Goal: Information Seeking & Learning: Learn about a topic

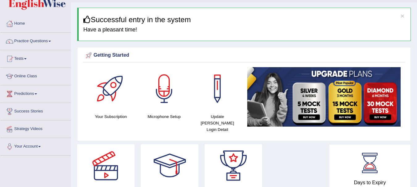
scroll to position [12, 0]
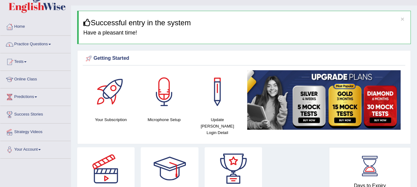
click at [51, 44] on span at bounding box center [49, 44] width 2 height 1
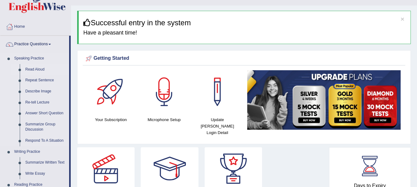
click at [34, 69] on link "Read Aloud" at bounding box center [46, 69] width 47 height 11
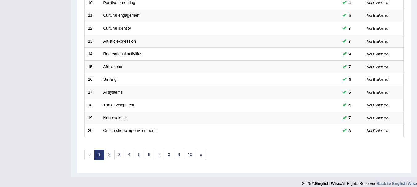
scroll to position [221, 0]
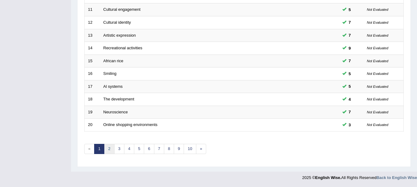
click at [109, 150] on link "2" at bounding box center [109, 149] width 10 height 10
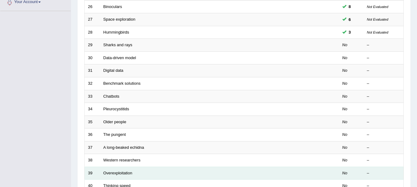
scroll to position [160, 0]
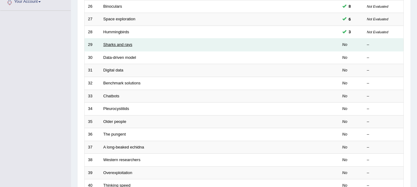
click at [109, 46] on link "Sharks and rays" at bounding box center [117, 44] width 29 height 5
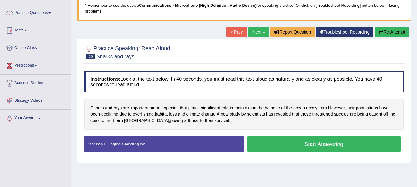
scroll to position [49, 0]
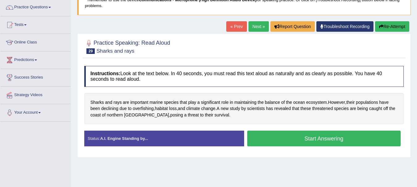
click at [309, 134] on button "Start Answering" at bounding box center [324, 139] width 154 height 16
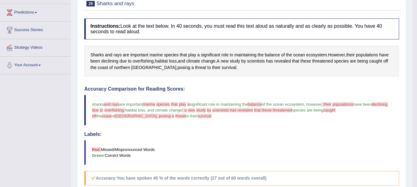
scroll to position [99, 0]
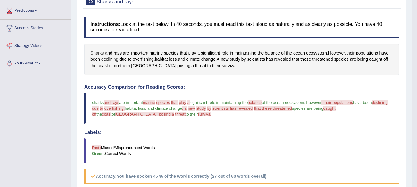
click at [94, 52] on span "Sharks" at bounding box center [97, 53] width 14 height 6
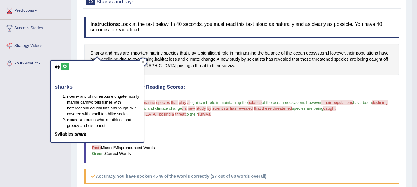
click at [65, 68] on icon at bounding box center [65, 67] width 5 height 4
click at [144, 59] on div at bounding box center [142, 61] width 7 height 7
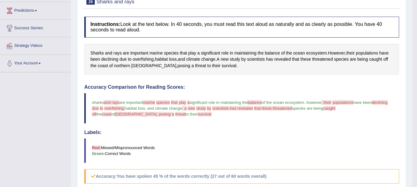
click at [107, 103] on span "and rays" at bounding box center [111, 102] width 15 height 5
click at [107, 54] on span "and" at bounding box center [108, 53] width 7 height 6
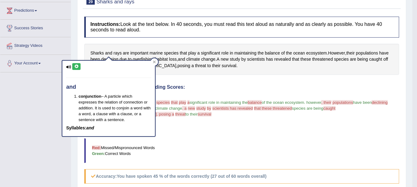
click at [75, 68] on icon at bounding box center [76, 67] width 5 height 4
click at [39, 103] on div "Toggle navigation Home Practice Questions Speaking Practice Read Aloud Repeat S…" at bounding box center [206, 113] width 412 height 424
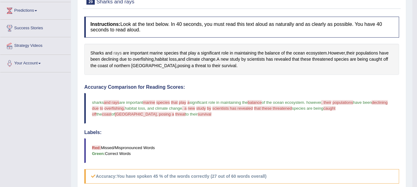
click at [118, 53] on span "rays" at bounding box center [117, 53] width 8 height 6
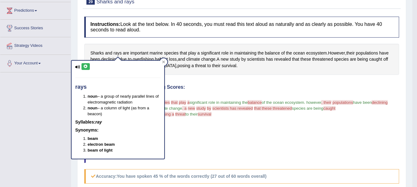
click at [85, 67] on icon at bounding box center [85, 67] width 5 height 4
click at [166, 63] on div at bounding box center [163, 61] width 7 height 7
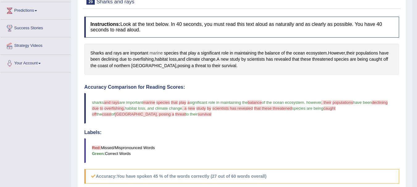
click at [158, 53] on span "marine" at bounding box center [155, 53] width 13 height 6
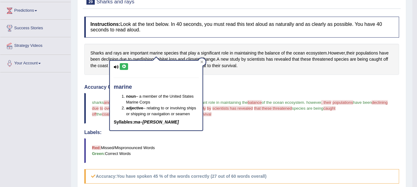
click at [125, 68] on icon at bounding box center [124, 67] width 5 height 4
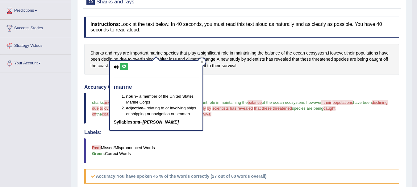
click at [125, 68] on icon at bounding box center [124, 67] width 5 height 4
click at [212, 86] on h4 "Accuracy Comparison for Reading Scores:" at bounding box center [241, 88] width 315 height 6
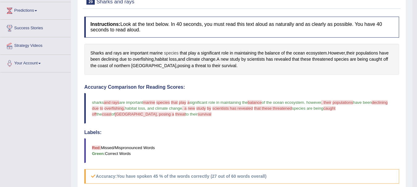
click at [170, 54] on span "species" at bounding box center [171, 53] width 14 height 6
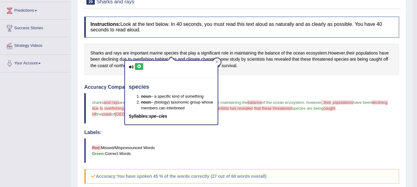
click at [138, 68] on icon at bounding box center [139, 67] width 5 height 4
click at [248, 79] on div "Instructions: Look at the text below. In 40 seconds, you must read this text al…" at bounding box center [242, 159] width 318 height 291
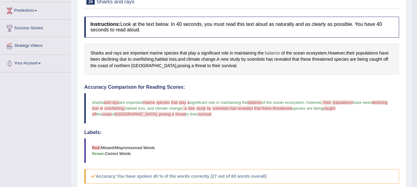
click at [272, 54] on span "balance" at bounding box center [272, 53] width 15 height 6
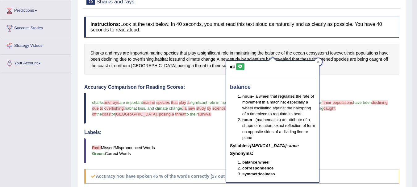
click at [239, 68] on icon at bounding box center [240, 67] width 5 height 4
click at [211, 78] on div "Instructions: Look at the text below. In 40 seconds, you must read this text al…" at bounding box center [242, 159] width 318 height 291
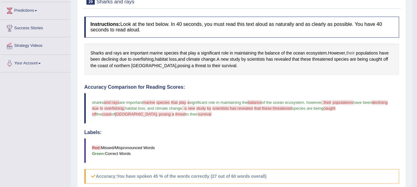
click at [353, 52] on span "their" at bounding box center [350, 53] width 8 height 6
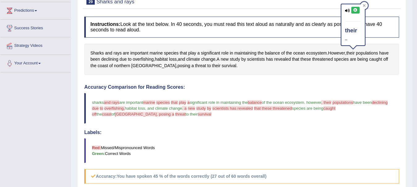
click at [355, 12] on button at bounding box center [355, 10] width 8 height 7
click at [287, 83] on div "Instructions: Look at the text below. In 40 seconds, you must read this text al…" at bounding box center [242, 159] width 318 height 291
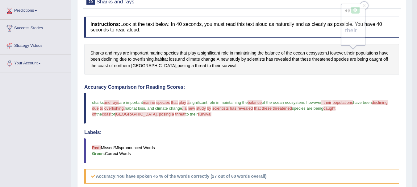
click at [287, 83] on div "Instructions: Look at the text below. In 40 seconds, you must read this text al…" at bounding box center [242, 159] width 318 height 291
click at [345, 105] on span "populations" at bounding box center [342, 102] width 21 height 5
click at [369, 52] on span "populations" at bounding box center [367, 53] width 22 height 6
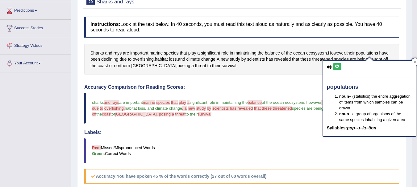
click at [338, 65] on icon at bounding box center [337, 67] width 5 height 4
click at [281, 85] on h4 "Accuracy Comparison for Reading Scores:" at bounding box center [241, 88] width 315 height 6
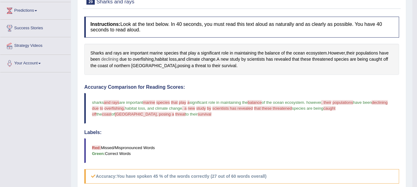
click at [110, 60] on span "declining" at bounding box center [109, 59] width 17 height 6
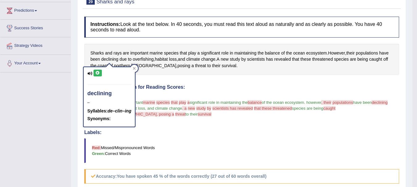
click at [98, 71] on icon at bounding box center [97, 73] width 5 height 4
click at [211, 80] on div "Instructions: Look at the text below. In 40 seconds, you must read this text al…" at bounding box center [242, 159] width 318 height 291
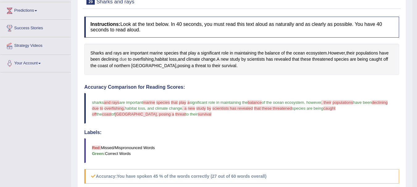
click at [123, 60] on span "due" at bounding box center [122, 59] width 7 height 6
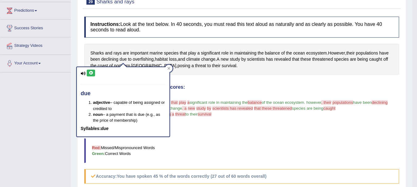
click at [90, 72] on icon at bounding box center [91, 73] width 5 height 4
click at [89, 72] on icon at bounding box center [91, 73] width 5 height 4
click at [199, 81] on div "Instructions: Look at the text below. In 40 seconds, you must read this text al…" at bounding box center [242, 159] width 318 height 291
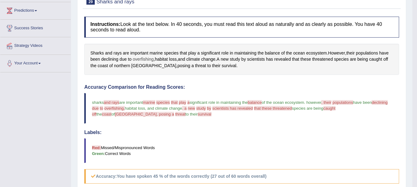
click at [142, 59] on span "overfishing" at bounding box center [143, 59] width 21 height 6
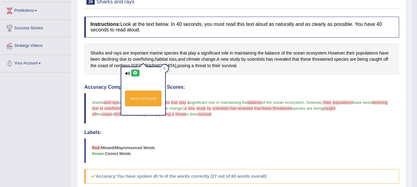
click at [134, 72] on icon at bounding box center [135, 73] width 5 height 4
click at [207, 81] on div "Created with Highcharts 7.1.2 Too low Too high Time Pitch meter: 0 10 20 30 40" at bounding box center [161, 81] width 160 height 0
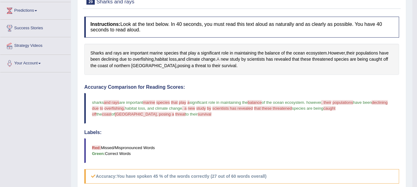
click at [219, 58] on span "A" at bounding box center [217, 59] width 3 height 6
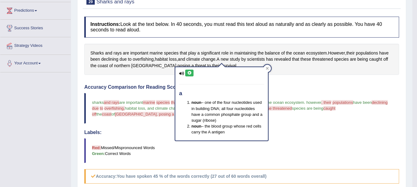
click at [190, 72] on icon at bounding box center [189, 73] width 5 height 4
click at [272, 76] on div "Instructions: Look at the text below. In 40 seconds, you must read this text al…" at bounding box center [242, 159] width 318 height 291
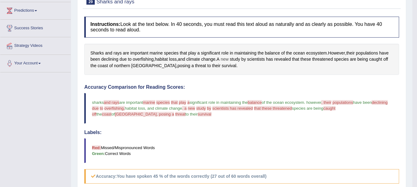
click at [228, 59] on span "new" at bounding box center [225, 59] width 8 height 6
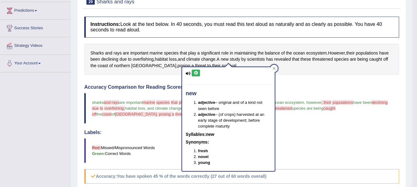
click at [196, 70] on button at bounding box center [196, 73] width 8 height 7
click at [295, 98] on blockquote "sharks and rays analyse are important marine mary is species wishes that that's…" at bounding box center [241, 108] width 315 height 31
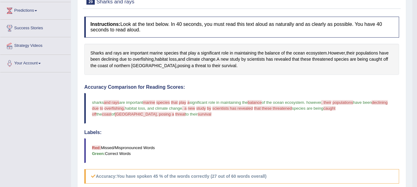
click at [295, 92] on div "Accuracy Comparison for Reading Scores: sharks and rays analyse are important m…" at bounding box center [241, 134] width 315 height 99
click at [238, 61] on span "study" at bounding box center [235, 59] width 10 height 6
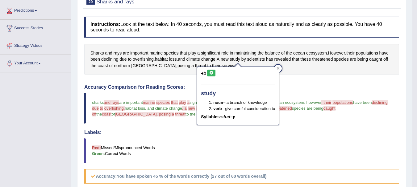
click at [212, 75] on button at bounding box center [211, 73] width 8 height 7
click at [318, 76] on div "Instructions: Look at the text below. In 40 seconds, you must read this text al…" at bounding box center [242, 159] width 318 height 291
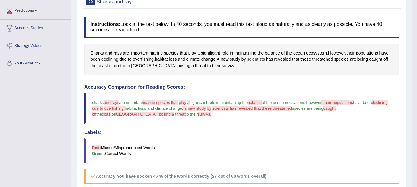
click at [257, 59] on span "scientists" at bounding box center [256, 59] width 18 height 6
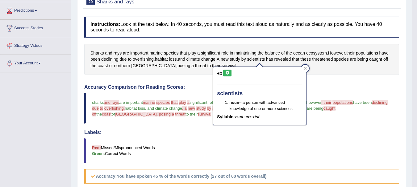
click at [229, 72] on icon at bounding box center [227, 73] width 5 height 4
click at [199, 85] on h4 "Accuracy Comparison for Reading Scores:" at bounding box center [241, 88] width 315 height 6
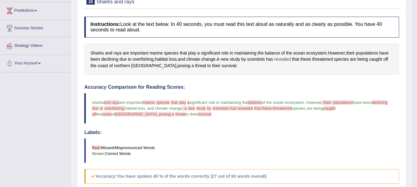
click at [285, 58] on span "revealed" at bounding box center [282, 59] width 17 height 6
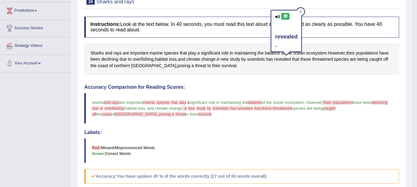
click at [286, 16] on icon at bounding box center [285, 16] width 5 height 4
click at [295, 93] on blockquote "sharks and rays analyse are important marine mary is species wishes that that's…" at bounding box center [241, 108] width 315 height 31
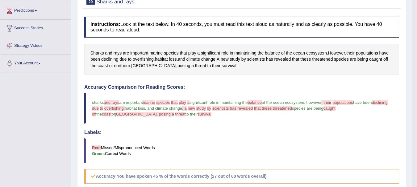
click at [292, 109] on span "that these threatened" at bounding box center [273, 108] width 38 height 5
click at [322, 59] on span "threatened" at bounding box center [322, 59] width 21 height 6
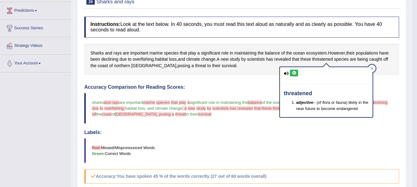
click at [295, 74] on icon at bounding box center [293, 73] width 5 height 4
click at [252, 89] on h4 "Accuracy Comparison for Reading Scores:" at bounding box center [241, 88] width 315 height 6
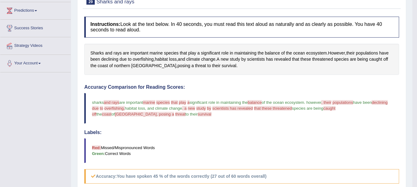
click at [282, 109] on span "that these threatened" at bounding box center [273, 108] width 38 height 5
click at [283, 109] on span "that these threatened" at bounding box center [273, 108] width 38 height 5
click at [307, 60] on span "these" at bounding box center [305, 59] width 10 height 6
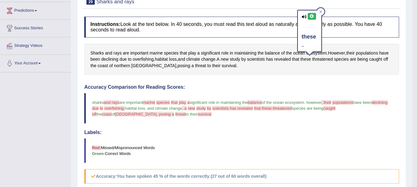
click at [311, 17] on icon at bounding box center [311, 16] width 5 height 4
click at [324, 60] on span "threatened" at bounding box center [322, 59] width 21 height 6
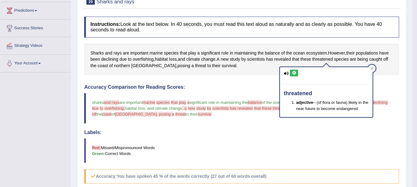
click at [294, 73] on icon at bounding box center [293, 73] width 5 height 4
click at [230, 92] on div "Accuracy Comparison for Reading Scores: sharks and rays analyse are important m…" at bounding box center [241, 134] width 315 height 99
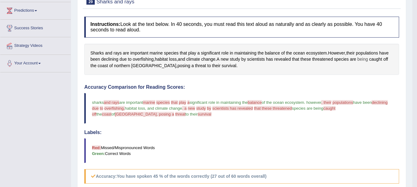
click at [368, 59] on span "being" at bounding box center [362, 59] width 10 height 6
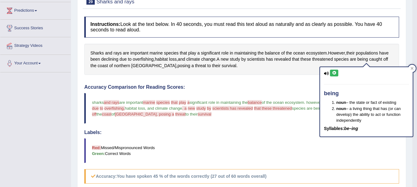
click at [333, 73] on icon at bounding box center [334, 73] width 5 height 4
click at [311, 77] on div "Instructions: Look at the text below. In 40 seconds, you must read this text al…" at bounding box center [242, 159] width 318 height 291
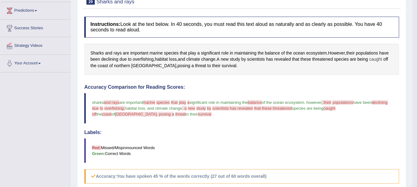
click at [378, 61] on span "caught" at bounding box center [375, 59] width 13 height 6
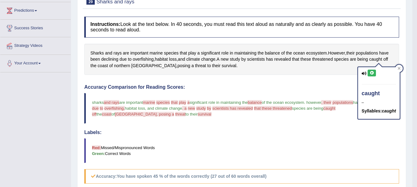
click at [370, 72] on icon at bounding box center [371, 73] width 5 height 4
click at [105, 67] on span "coast" at bounding box center [102, 66] width 10 height 6
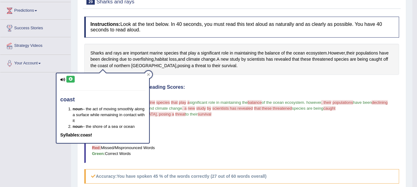
click at [72, 77] on icon at bounding box center [70, 79] width 5 height 4
click at [71, 77] on icon at bounding box center [70, 79] width 5 height 4
click at [43, 114] on div "Toggle navigation Home Practice Questions Speaking Practice Read Aloud Repeat S…" at bounding box center [206, 113] width 412 height 424
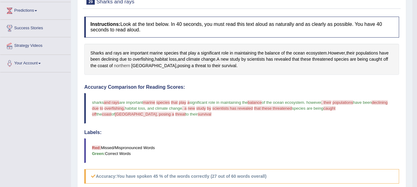
click at [122, 66] on span "northern" at bounding box center [122, 66] width 16 height 6
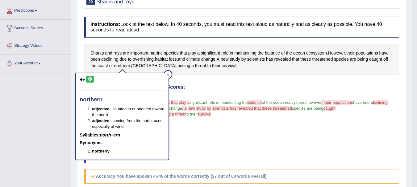
click at [92, 78] on icon at bounding box center [90, 79] width 5 height 4
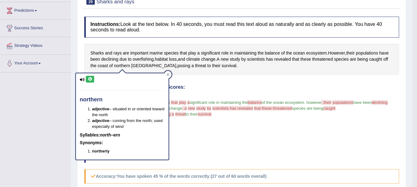
click at [52, 99] on div "Toggle navigation Home Practice Questions Speaking Practice Read Aloud Repeat S…" at bounding box center [206, 113] width 412 height 424
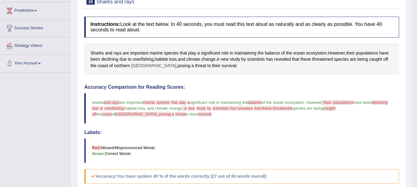
click at [138, 67] on span "[GEOGRAPHIC_DATA]" at bounding box center [153, 66] width 45 height 6
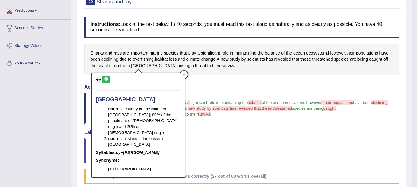
click at [107, 77] on icon at bounding box center [106, 79] width 5 height 4
click at [185, 73] on icon at bounding box center [183, 74] width 3 height 3
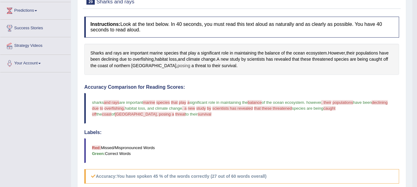
click at [177, 66] on span "posing" at bounding box center [183, 66] width 13 height 6
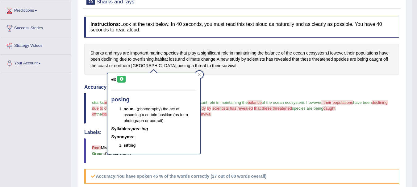
click at [120, 78] on icon at bounding box center [121, 79] width 5 height 4
click at [200, 73] on icon at bounding box center [199, 74] width 3 height 3
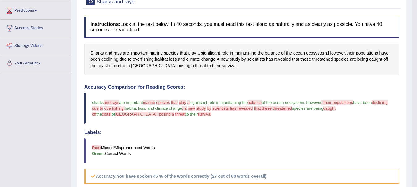
click at [195, 65] on span "threat" at bounding box center [200, 66] width 11 height 6
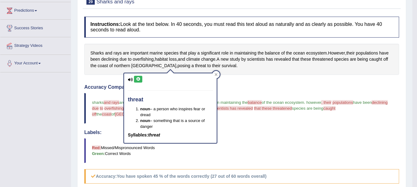
click at [137, 81] on icon at bounding box center [138, 79] width 5 height 4
click at [272, 89] on h4 "Accuracy Comparison for Reading Scores:" at bounding box center [241, 88] width 315 height 6
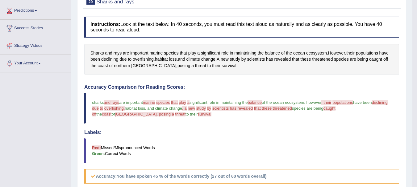
click at [212, 65] on span "their" at bounding box center [216, 66] width 8 height 6
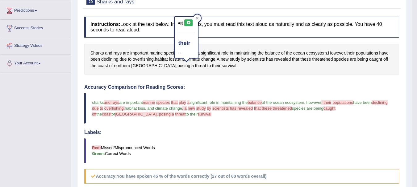
click at [188, 24] on icon at bounding box center [188, 23] width 5 height 4
click at [210, 66] on div "Sharks and rays are important marine species that play a significant role in ma…" at bounding box center [241, 59] width 315 height 31
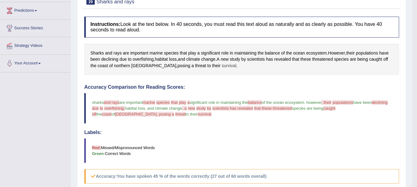
click at [221, 65] on span "survival" at bounding box center [228, 66] width 14 height 6
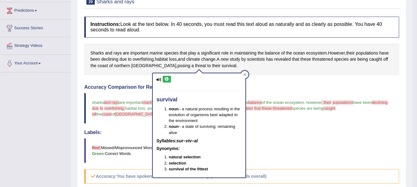
click at [166, 78] on icon at bounding box center [166, 79] width 5 height 4
click at [244, 73] on icon at bounding box center [244, 74] width 3 height 3
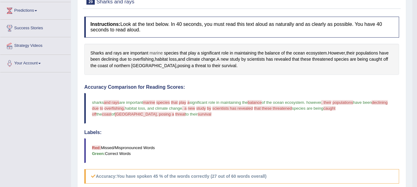
click at [158, 52] on span "marine" at bounding box center [155, 53] width 13 height 6
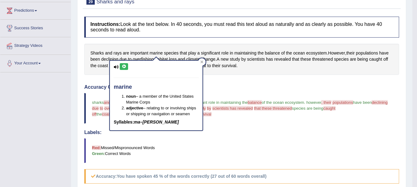
click at [124, 68] on icon at bounding box center [124, 67] width 5 height 4
click at [200, 61] on icon at bounding box center [201, 61] width 3 height 3
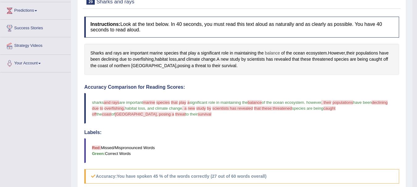
drag, startPoint x: 254, startPoint y: 53, endPoint x: 270, endPoint y: 54, distance: 15.7
click at [270, 54] on div "Sharks and rays are important marine species that play a significant role in ma…" at bounding box center [241, 59] width 315 height 31
click at [109, 58] on span "declining" at bounding box center [109, 59] width 17 height 6
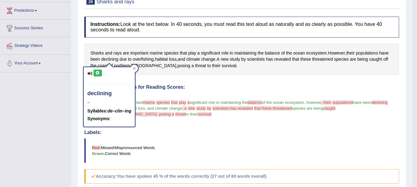
click at [96, 73] on icon at bounding box center [97, 73] width 5 height 4
click at [40, 75] on div "Toggle navigation Home Practice Questions Speaking Practice Read Aloud Repeat S…" at bounding box center [206, 113] width 412 height 424
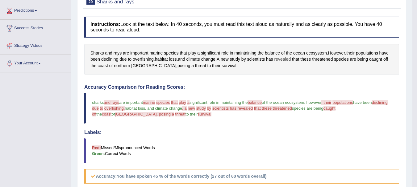
click at [291, 61] on span "revealed" at bounding box center [282, 59] width 17 height 6
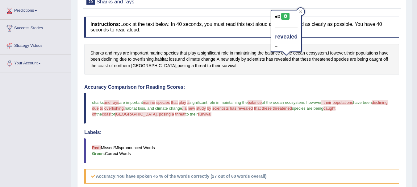
click at [99, 67] on span "coast" at bounding box center [102, 66] width 10 height 6
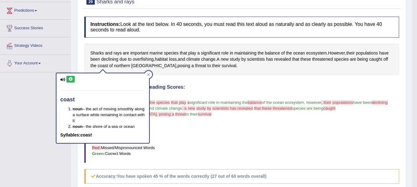
click at [69, 79] on icon at bounding box center [70, 79] width 5 height 4
click at [21, 98] on div "Toggle navigation Home Practice Questions Speaking Practice Read Aloud Repeat S…" at bounding box center [206, 113] width 412 height 424
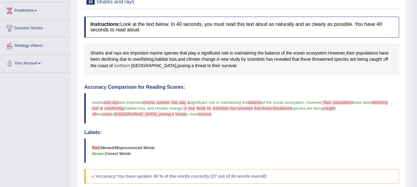
click at [126, 67] on span "northern" at bounding box center [122, 66] width 16 height 6
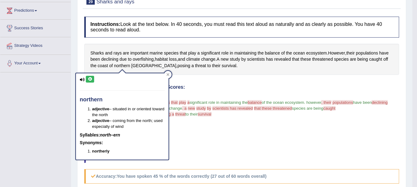
click at [91, 78] on icon at bounding box center [90, 79] width 5 height 4
click at [68, 92] on div "Toggle navigation Home Practice Questions Speaking Practice Read Aloud Repeat S…" at bounding box center [206, 113] width 412 height 424
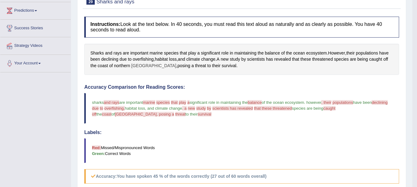
click at [142, 68] on span "[GEOGRAPHIC_DATA]" at bounding box center [153, 66] width 45 height 6
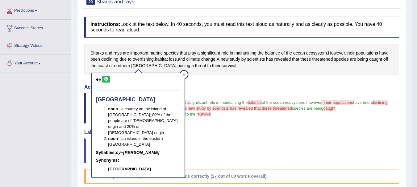
click at [107, 80] on icon at bounding box center [106, 79] width 5 height 4
click at [81, 86] on div "Practice Speaking: Read Aloud 29 Sharks and rays Instructions: Look at the text…" at bounding box center [241, 146] width 329 height 324
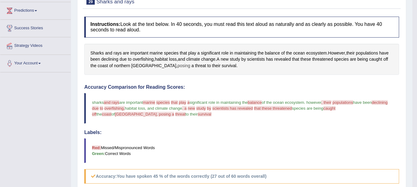
click at [177, 64] on span "posing" at bounding box center [183, 66] width 13 height 6
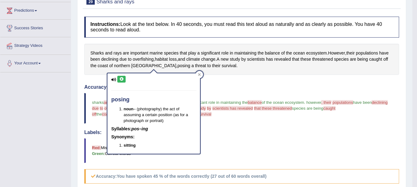
click at [120, 80] on icon at bounding box center [121, 79] width 5 height 4
click at [68, 100] on div "Toggle navigation Home Practice Questions Speaking Practice Read Aloud Repeat S…" at bounding box center [206, 113] width 412 height 424
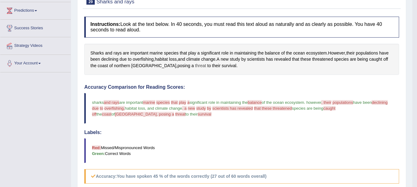
click at [195, 66] on span "threat" at bounding box center [200, 66] width 11 height 6
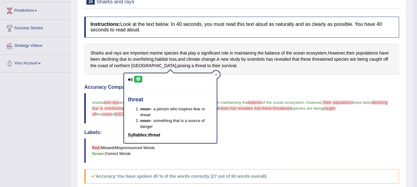
click at [138, 80] on icon at bounding box center [138, 79] width 5 height 4
click at [78, 103] on div "Practice Speaking: Read Aloud 29 Sharks and rays Instructions: Look at the text…" at bounding box center [241, 146] width 329 height 324
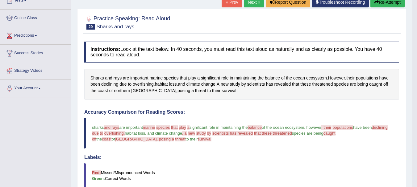
scroll to position [62, 0]
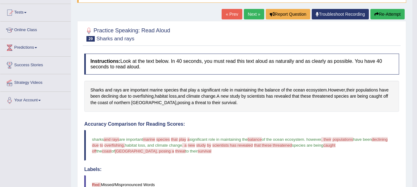
click at [377, 12] on button "Re-Attempt" at bounding box center [387, 14] width 34 height 10
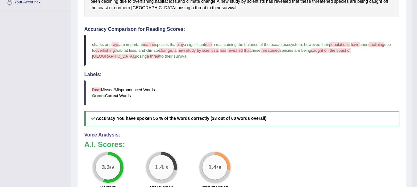
scroll to position [144, 0]
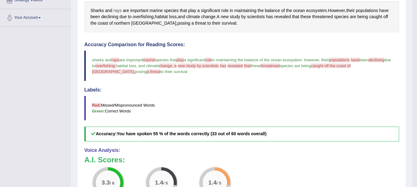
click at [119, 9] on span "rays" at bounding box center [117, 10] width 8 height 6
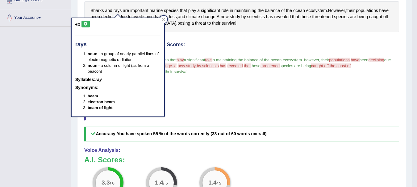
click at [87, 25] on icon at bounding box center [85, 24] width 5 height 4
click at [9, 69] on div "Toggle navigation Home Practice Questions Speaking Practice Read Aloud Repeat S…" at bounding box center [206, 69] width 412 height 427
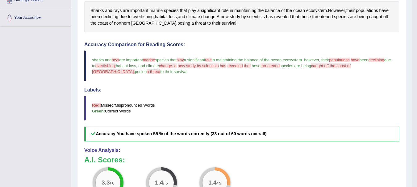
click at [152, 11] on span "marine" at bounding box center [155, 10] width 13 height 6
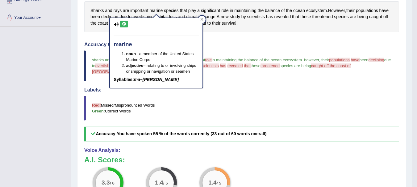
click at [123, 25] on icon at bounding box center [124, 24] width 5 height 4
click at [223, 77] on blockquote "sharks and rays race are important marine mary's face species that play belay a…" at bounding box center [241, 66] width 315 height 31
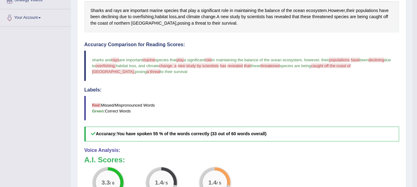
click at [212, 61] on span "role" at bounding box center [208, 60] width 7 height 5
click at [224, 10] on span "role" at bounding box center [224, 10] width 7 height 6
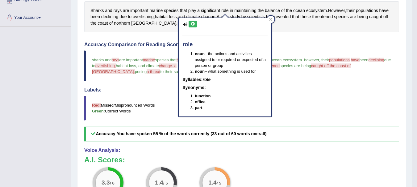
click at [193, 23] on icon at bounding box center [192, 24] width 5 height 4
click at [193, 24] on icon at bounding box center [192, 24] width 5 height 4
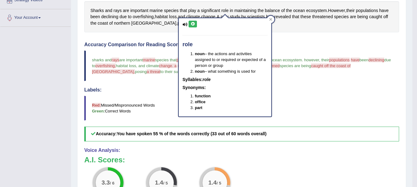
click at [20, 75] on div "Toggle navigation Home Practice Questions Speaking Practice Read Aloud Repeat S…" at bounding box center [206, 69] width 412 height 427
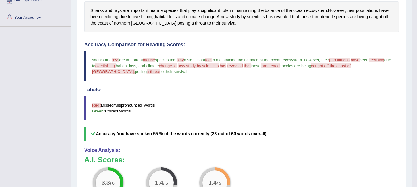
click at [20, 75] on div "Toggle navigation Home Practice Questions Speaking Practice Read Aloud Repeat S…" at bounding box center [206, 69] width 412 height 427
click at [192, 9] on span "play" at bounding box center [192, 10] width 8 height 6
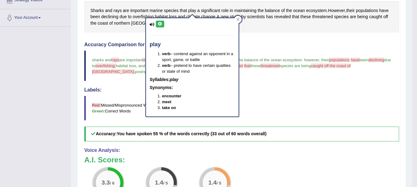
click at [158, 24] on icon at bounding box center [160, 24] width 5 height 4
click at [237, 20] on icon at bounding box center [237, 19] width 3 height 3
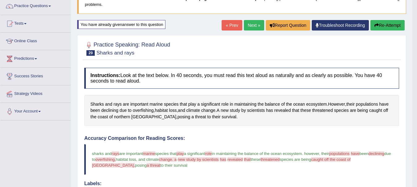
scroll to position [33, 0]
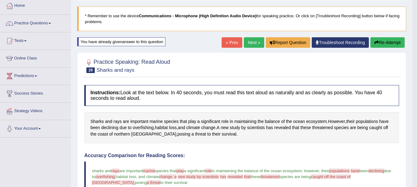
click at [388, 41] on button "Re-Attempt" at bounding box center [387, 42] width 34 height 10
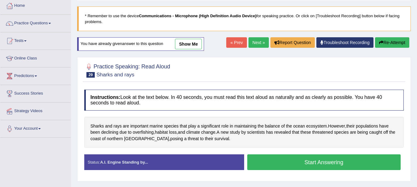
scroll to position [33, 0]
click at [288, 161] on button "Start Answering" at bounding box center [324, 163] width 154 height 16
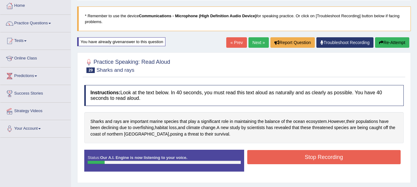
click at [302, 154] on button "Stop Recording" at bounding box center [324, 157] width 154 height 14
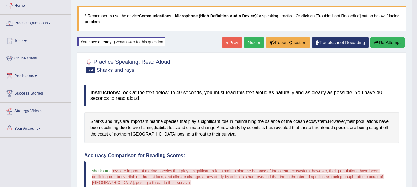
click at [390, 39] on button "Re-Attempt" at bounding box center [387, 42] width 34 height 10
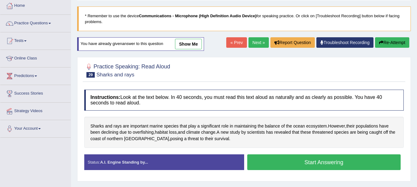
scroll to position [33, 0]
click at [292, 159] on button "Start Answering" at bounding box center [324, 163] width 154 height 16
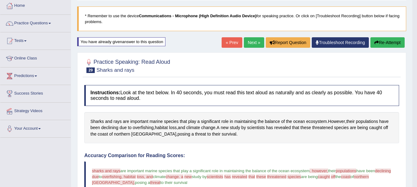
click at [253, 40] on link "Next »" at bounding box center [254, 42] width 20 height 10
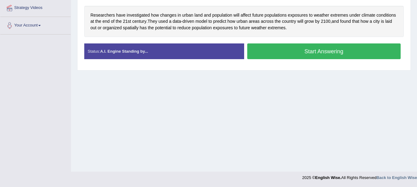
scroll to position [46, 0]
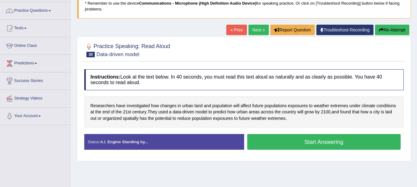
click at [332, 141] on button "Start Answering" at bounding box center [324, 142] width 154 height 16
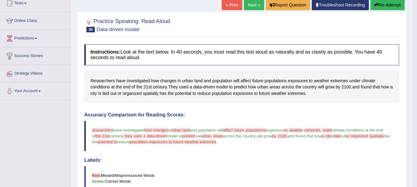
scroll to position [71, 0]
click at [156, 81] on span "how" at bounding box center [155, 81] width 8 height 6
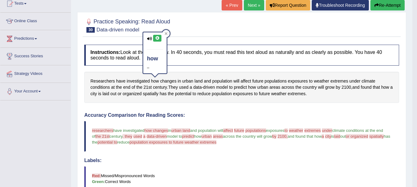
click at [157, 37] on icon at bounding box center [157, 38] width 5 height 4
click at [171, 81] on span "changes" at bounding box center [168, 81] width 16 height 6
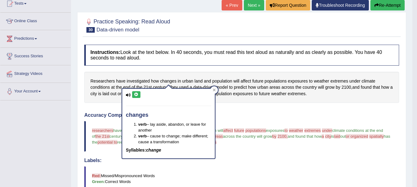
click at [134, 95] on icon at bounding box center [136, 95] width 5 height 4
click at [180, 65] on h4 "Instructions: Look at the text below. In 40 seconds, you must read this text al…" at bounding box center [241, 55] width 315 height 21
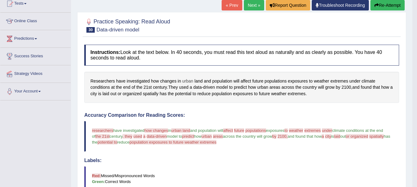
click at [186, 80] on span "urban" at bounding box center [187, 81] width 11 height 6
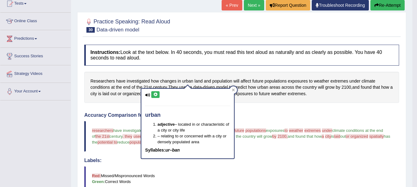
click at [155, 96] on icon at bounding box center [155, 95] width 5 height 4
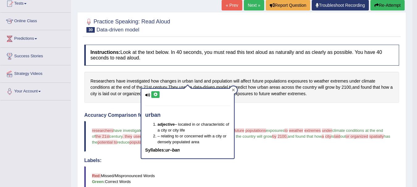
click at [233, 91] on icon at bounding box center [233, 90] width 3 height 3
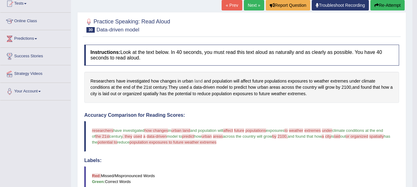
click at [196, 81] on span "land" at bounding box center [198, 81] width 8 height 6
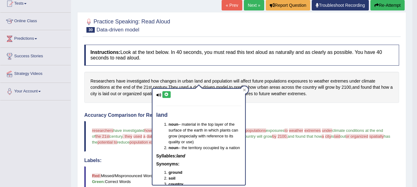
click at [167, 94] on icon at bounding box center [166, 95] width 5 height 4
click at [256, 113] on h4 "Accuracy Comparison for Reading Scores:" at bounding box center [241, 116] width 315 height 6
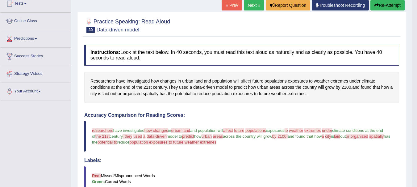
click at [245, 82] on span "affect" at bounding box center [246, 81] width 10 height 6
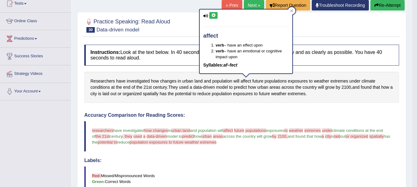
click at [212, 14] on icon at bounding box center [213, 16] width 5 height 4
click at [294, 11] on div at bounding box center [291, 10] width 7 height 7
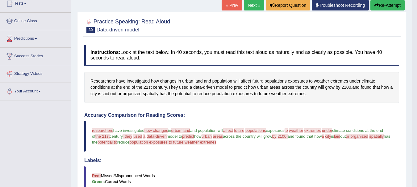
click at [255, 82] on span "future" at bounding box center [257, 81] width 11 height 6
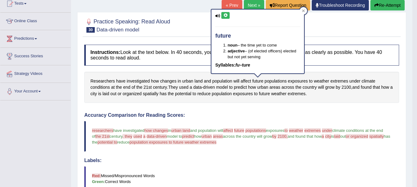
click at [225, 14] on icon at bounding box center [225, 16] width 5 height 4
click at [303, 9] on div at bounding box center [302, 10] width 7 height 7
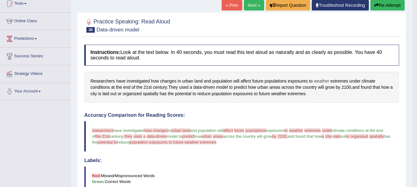
click at [319, 81] on span "weather" at bounding box center [321, 81] width 15 height 6
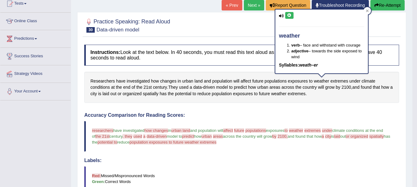
click at [290, 15] on icon at bounding box center [289, 16] width 5 height 4
click at [208, 33] on div at bounding box center [241, 25] width 315 height 19
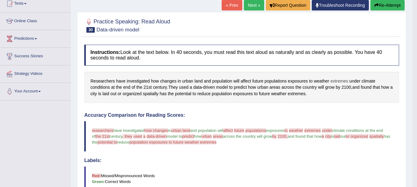
click at [334, 80] on span "extremes" at bounding box center [339, 81] width 18 height 6
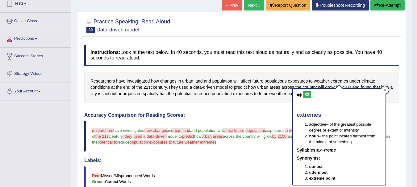
click at [306, 94] on icon at bounding box center [306, 95] width 5 height 4
click at [282, 23] on div at bounding box center [241, 25] width 315 height 19
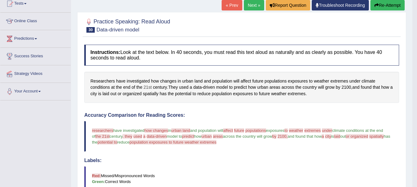
click at [150, 87] on span "21st" at bounding box center [147, 87] width 8 height 6
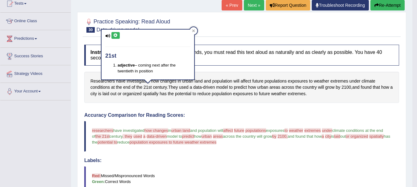
click at [117, 35] on icon at bounding box center [115, 36] width 5 height 4
click at [194, 30] on icon at bounding box center [193, 31] width 3 height 3
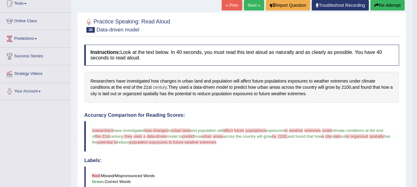
click at [158, 87] on span "century" at bounding box center [160, 87] width 14 height 6
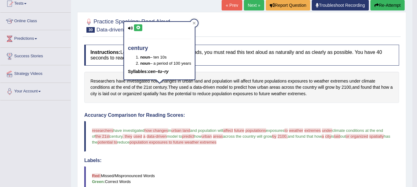
click at [139, 28] on icon at bounding box center [138, 28] width 5 height 4
click at [52, 66] on link "Strategy Videos" at bounding box center [35, 72] width 70 height 15
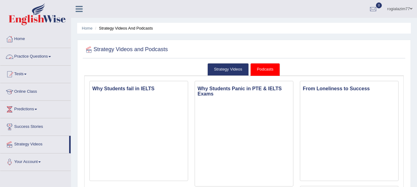
click at [52, 55] on link "Practice Questions" at bounding box center [35, 55] width 70 height 15
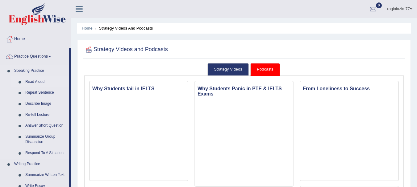
click at [41, 80] on link "Read Aloud" at bounding box center [46, 81] width 47 height 11
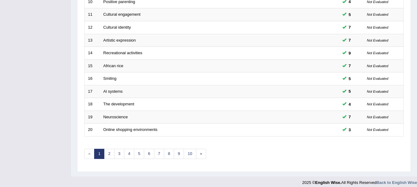
scroll to position [221, 0]
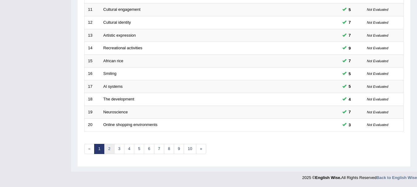
click at [109, 146] on link "2" at bounding box center [109, 149] width 10 height 10
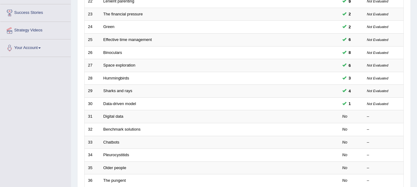
scroll to position [123, 0]
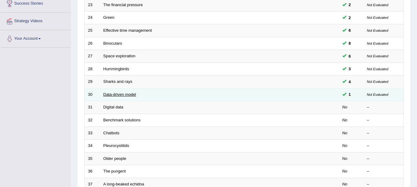
click at [128, 97] on link "Data-driven model" at bounding box center [119, 94] width 33 height 5
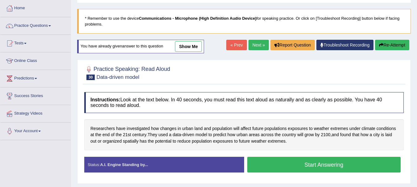
scroll to position [37, 0]
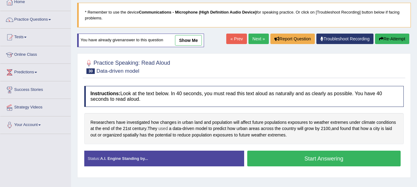
click at [163, 128] on span "used" at bounding box center [162, 129] width 9 height 6
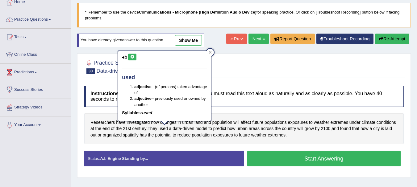
click at [131, 56] on icon at bounding box center [132, 57] width 5 height 4
click at [210, 52] on icon at bounding box center [210, 52] width 3 height 3
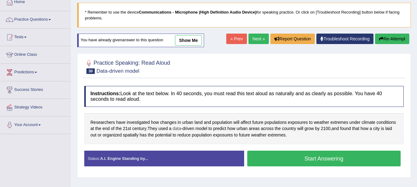
click at [176, 130] on span "data" at bounding box center [176, 129] width 8 height 6
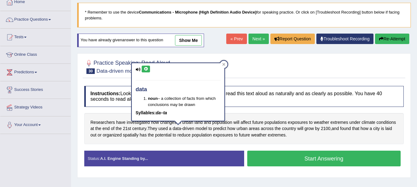
click at [147, 68] on icon at bounding box center [145, 69] width 5 height 4
click at [225, 65] on icon at bounding box center [223, 64] width 3 height 3
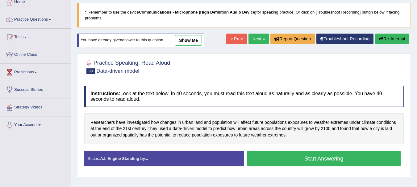
click at [187, 129] on span "driven" at bounding box center [188, 129] width 12 height 6
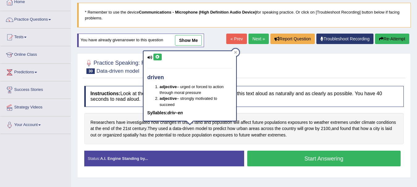
click at [156, 56] on icon at bounding box center [157, 57] width 5 height 4
click at [235, 49] on div at bounding box center [235, 52] width 7 height 7
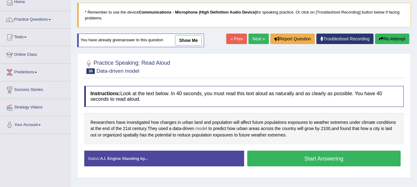
click at [202, 128] on span "model" at bounding box center [201, 129] width 12 height 6
click at [202, 128] on div at bounding box center [205, 130] width 10 height 5
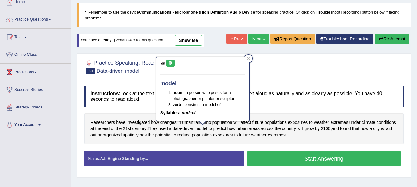
click at [171, 64] on icon at bounding box center [170, 63] width 5 height 4
click at [250, 59] on icon at bounding box center [248, 58] width 3 height 3
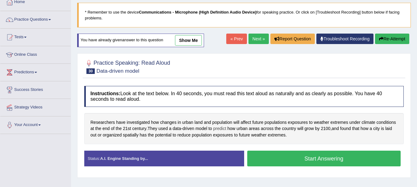
click at [220, 127] on span "predict" at bounding box center [219, 129] width 13 height 6
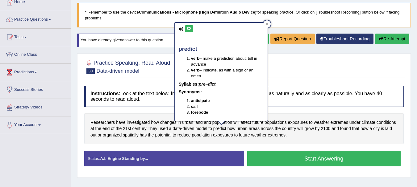
click at [190, 28] on icon at bounding box center [189, 29] width 5 height 4
click at [268, 21] on div at bounding box center [266, 23] width 7 height 7
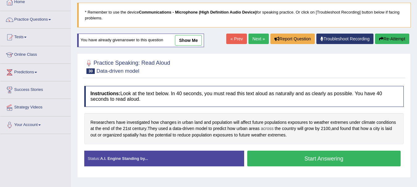
click at [270, 128] on span "across" at bounding box center [267, 129] width 13 height 6
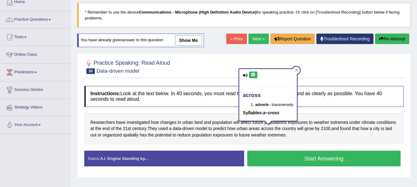
click at [255, 73] on button at bounding box center [253, 75] width 8 height 7
click at [252, 127] on span "areas" at bounding box center [254, 129] width 11 height 6
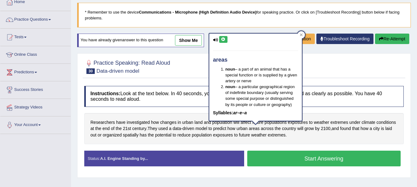
click at [222, 38] on icon at bounding box center [223, 40] width 5 height 4
click at [302, 34] on icon at bounding box center [301, 35] width 3 height 3
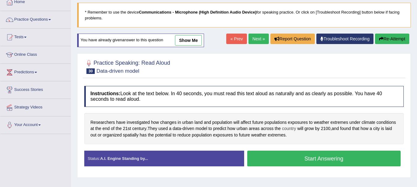
click at [294, 130] on span "country" at bounding box center [289, 129] width 14 height 6
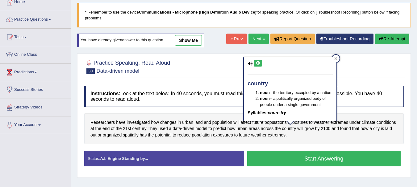
click at [259, 63] on icon at bounding box center [257, 63] width 5 height 4
click at [336, 60] on div at bounding box center [335, 58] width 7 height 7
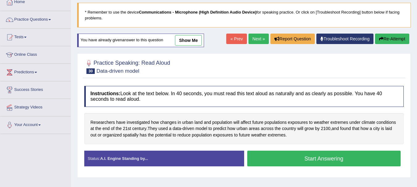
click at [336, 60] on div at bounding box center [243, 66] width 319 height 19
click at [328, 130] on span "2100" at bounding box center [326, 129] width 10 height 6
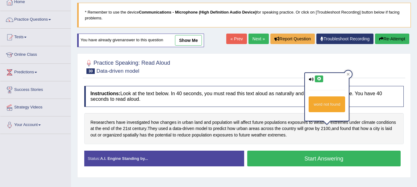
click at [319, 78] on icon at bounding box center [318, 79] width 5 height 4
click at [349, 76] on div at bounding box center [347, 74] width 7 height 7
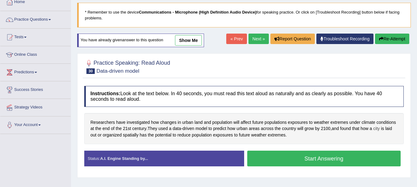
click at [377, 130] on span "city" at bounding box center [376, 129] width 6 height 6
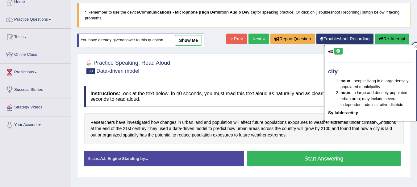
click at [337, 50] on icon at bounding box center [338, 51] width 5 height 4
click at [267, 46] on div "Home Practice Speaking: Read Aloud Data-driven model * Remember to use the devi…" at bounding box center [244, 117] width 346 height 308
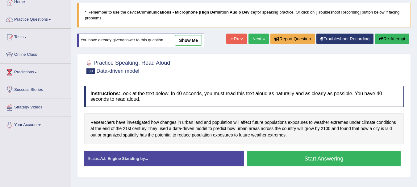
click at [389, 129] on span "laid" at bounding box center [388, 129] width 7 height 6
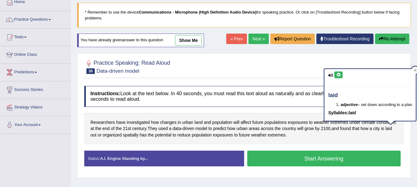
click at [339, 73] on icon at bounding box center [338, 75] width 5 height 4
click at [128, 138] on span "spatially" at bounding box center [131, 135] width 16 height 6
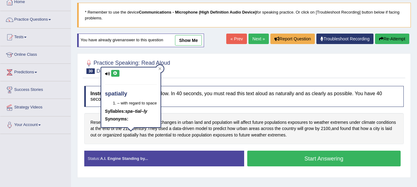
click at [114, 73] on icon at bounding box center [115, 74] width 5 height 4
click at [161, 69] on div at bounding box center [159, 68] width 7 height 7
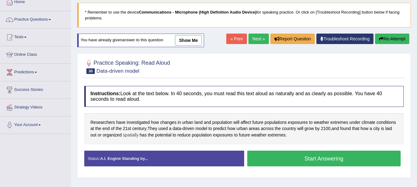
drag, startPoint x: 132, startPoint y: 130, endPoint x: 132, endPoint y: 134, distance: 4.0
click at [132, 134] on div "Researchers have investigated how changes in urban land and population will aff…" at bounding box center [243, 128] width 319 height 31
click at [132, 134] on span "spatially" at bounding box center [131, 135] width 16 height 6
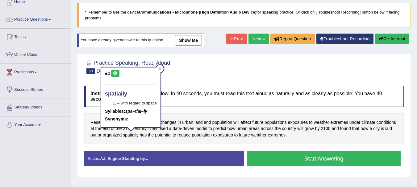
click at [116, 72] on icon at bounding box center [115, 74] width 5 height 4
click at [162, 69] on div at bounding box center [159, 68] width 7 height 7
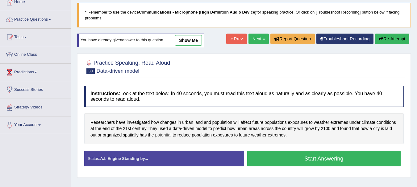
click at [163, 134] on span "potential" at bounding box center [163, 135] width 16 height 6
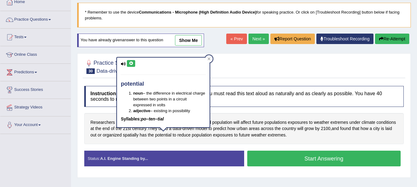
click at [130, 60] on button at bounding box center [131, 63] width 8 height 7
click at [132, 64] on icon at bounding box center [131, 64] width 5 height 4
click at [211, 57] on div at bounding box center [208, 58] width 7 height 7
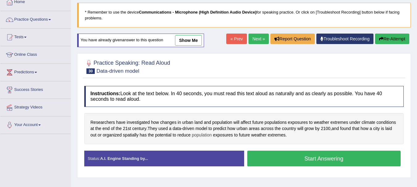
click at [196, 134] on span "population" at bounding box center [202, 135] width 20 height 6
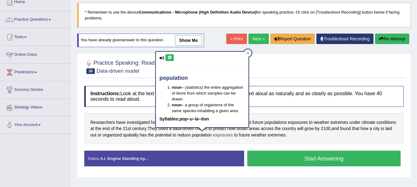
click at [222, 136] on span "exposures" at bounding box center [223, 135] width 20 height 6
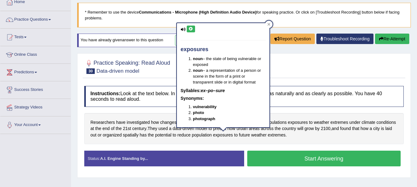
click at [193, 27] on button at bounding box center [191, 29] width 8 height 7
click at [271, 24] on div at bounding box center [268, 24] width 7 height 7
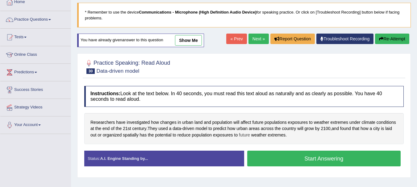
click at [244, 137] on span "future" at bounding box center [244, 135] width 11 height 6
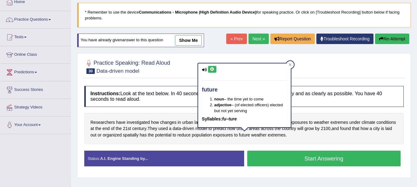
click at [213, 68] on icon at bounding box center [212, 70] width 5 height 4
click at [291, 60] on div at bounding box center [243, 66] width 319 height 19
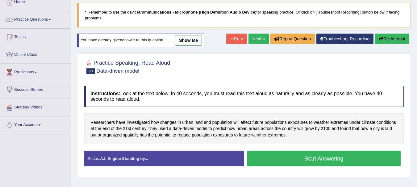
click at [261, 134] on span "weather" at bounding box center [258, 135] width 15 height 6
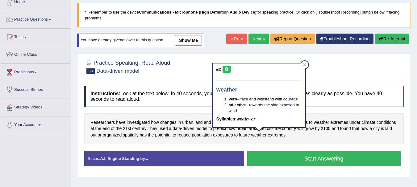
click at [228, 69] on icon at bounding box center [226, 70] width 5 height 4
click at [304, 64] on icon at bounding box center [304, 65] width 3 height 3
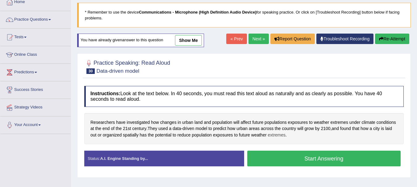
click at [277, 136] on span "extremes" at bounding box center [277, 135] width 18 height 6
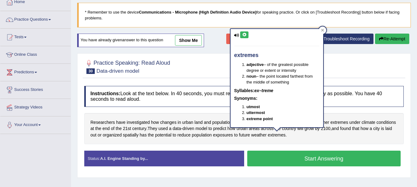
click at [243, 34] on icon at bounding box center [244, 35] width 5 height 4
click at [245, 33] on icon at bounding box center [244, 35] width 5 height 4
click at [269, 42] on div "extremes adjective – of the greatest possible degree or extent or intensity nou…" at bounding box center [276, 78] width 93 height 98
click at [244, 34] on icon at bounding box center [244, 35] width 5 height 4
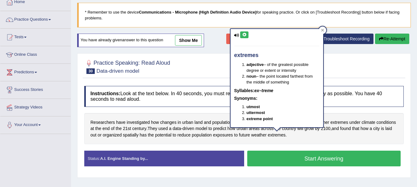
click at [244, 34] on icon at bounding box center [244, 35] width 5 height 4
click at [325, 31] on div at bounding box center [322, 30] width 7 height 7
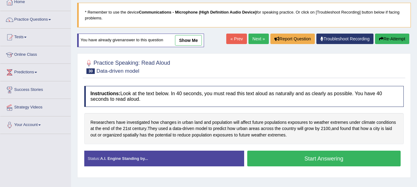
click at [274, 160] on button "Start Answering" at bounding box center [324, 159] width 154 height 16
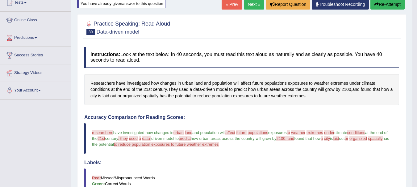
scroll to position [70, 0]
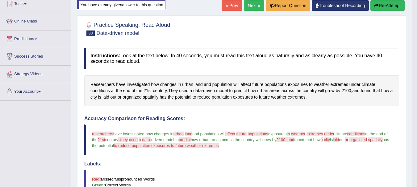
click at [397, 4] on button "Re-Attempt" at bounding box center [387, 5] width 34 height 10
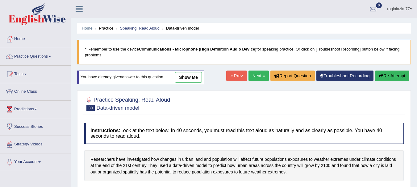
scroll to position [77, 0]
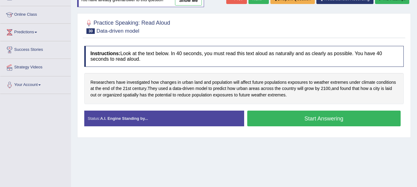
click at [271, 119] on button "Start Answering" at bounding box center [324, 119] width 154 height 16
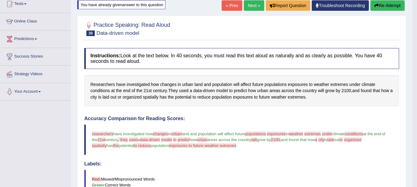
scroll to position [58, 0]
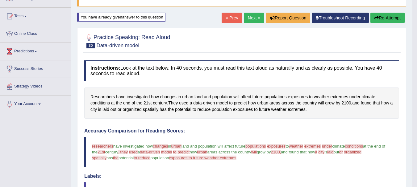
click at [252, 17] on link "Next »" at bounding box center [254, 18] width 20 height 10
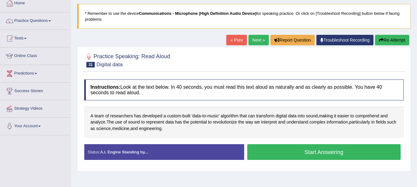
scroll to position [37, 0]
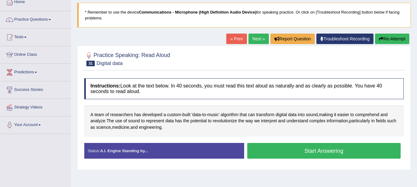
click at [316, 150] on button "Start Answering" at bounding box center [324, 151] width 154 height 16
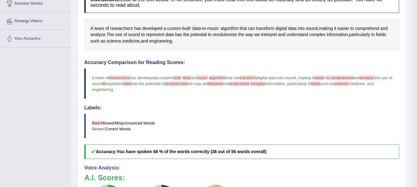
scroll to position [136, 0]
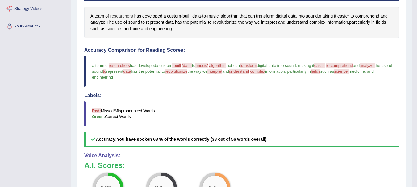
click at [122, 15] on span "researchers" at bounding box center [121, 16] width 23 height 6
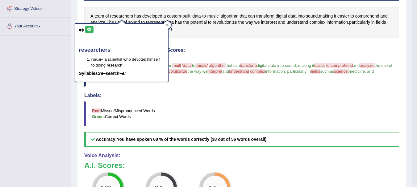
click at [89, 29] on icon at bounding box center [89, 30] width 5 height 4
click at [169, 23] on div at bounding box center [166, 24] width 7 height 7
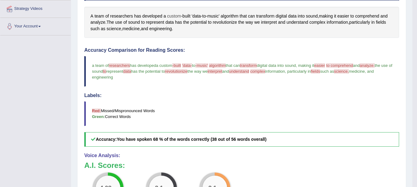
drag, startPoint x: 169, startPoint y: 23, endPoint x: 171, endPoint y: 17, distance: 6.7
click at [171, 17] on div "A team of researchers has developed a custom - built 'data - to - music' algori…" at bounding box center [241, 22] width 315 height 31
click at [188, 16] on span "built" at bounding box center [186, 16] width 8 height 6
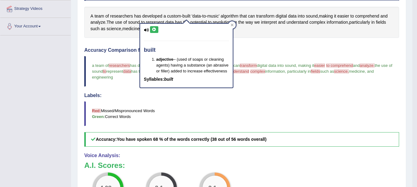
click at [155, 29] on icon at bounding box center [154, 30] width 5 height 4
click at [233, 23] on div at bounding box center [231, 24] width 7 height 7
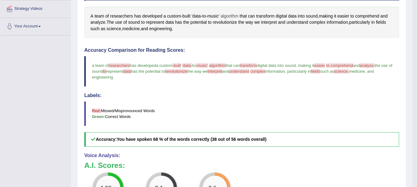
click at [234, 16] on span "algorithm" at bounding box center [230, 16] width 18 height 6
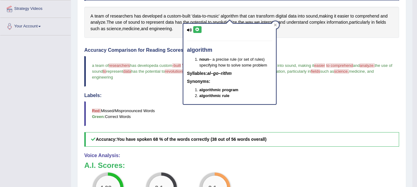
click at [198, 30] on icon at bounding box center [197, 30] width 5 height 4
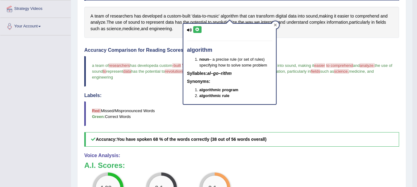
click at [275, 26] on icon at bounding box center [275, 24] width 3 height 3
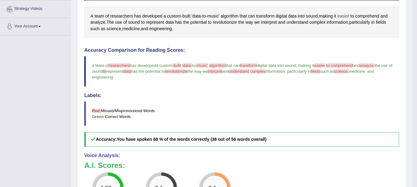
click at [345, 17] on span "easier" at bounding box center [343, 16] width 12 height 6
click at [346, 28] on icon at bounding box center [346, 30] width 5 height 4
click at [300, 43] on div "Instructions: Look at the text below. In 40 seconds, you must read this text al…" at bounding box center [242, 122] width 318 height 291
click at [365, 16] on span "comprehend" at bounding box center [367, 16] width 24 height 6
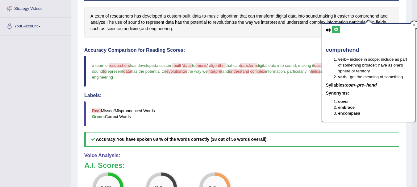
click at [338, 27] on button at bounding box center [336, 29] width 8 height 7
click at [337, 27] on button at bounding box center [336, 29] width 8 height 7
click at [414, 25] on icon at bounding box center [413, 25] width 3 height 3
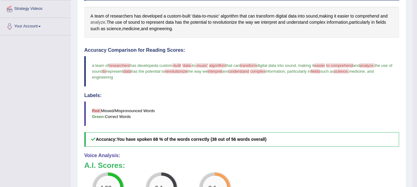
click at [96, 21] on span "analyze" at bounding box center [97, 22] width 15 height 6
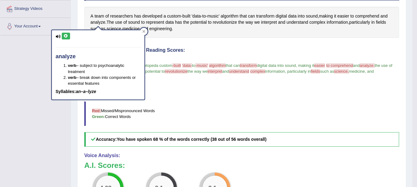
click at [65, 35] on icon at bounding box center [66, 36] width 5 height 4
click at [145, 31] on icon at bounding box center [143, 31] width 3 height 3
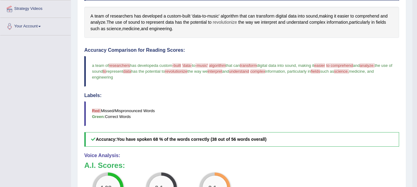
click at [229, 22] on span "revolutionize" at bounding box center [224, 22] width 24 height 6
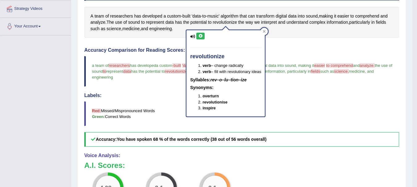
click at [200, 36] on icon at bounding box center [200, 36] width 5 height 4
click at [266, 29] on div at bounding box center [263, 31] width 7 height 7
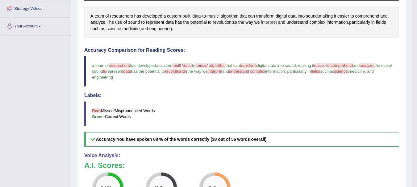
click at [266, 23] on span "interpret" at bounding box center [269, 22] width 16 height 6
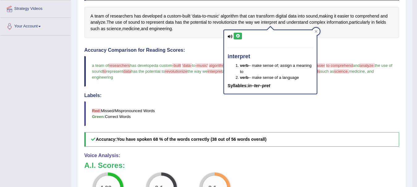
click at [237, 35] on icon at bounding box center [237, 36] width 5 height 4
click at [198, 103] on blockquote "Red: Missed/Mispronounced Words Green: Correct Words" at bounding box center [241, 113] width 315 height 25
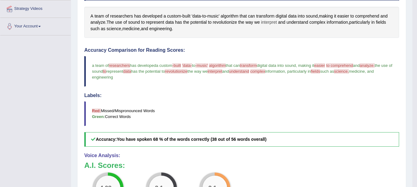
click at [267, 21] on span "interpret" at bounding box center [269, 22] width 16 height 6
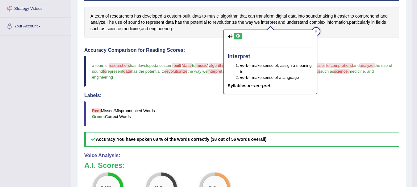
click at [238, 33] on button at bounding box center [237, 36] width 8 height 7
click at [317, 29] on div at bounding box center [315, 31] width 7 height 7
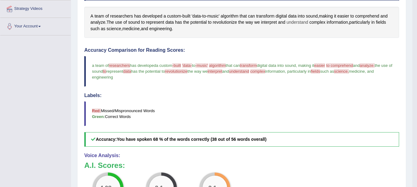
click at [297, 22] on span "understand" at bounding box center [297, 22] width 22 height 6
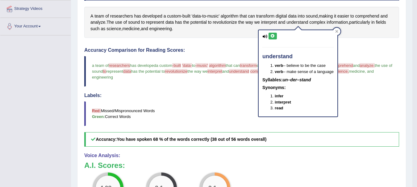
click at [273, 36] on icon at bounding box center [272, 36] width 5 height 4
click at [338, 30] on icon at bounding box center [336, 31] width 3 height 3
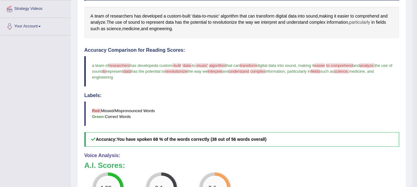
click at [363, 22] on span "particularly" at bounding box center [359, 22] width 21 height 6
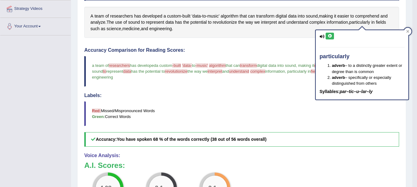
click at [328, 36] on icon at bounding box center [329, 36] width 5 height 4
click at [277, 32] on div "A team of researchers has developed a custom - built 'data - to - music' algori…" at bounding box center [241, 22] width 315 height 31
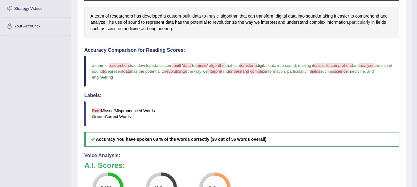
click at [360, 22] on span "particularly" at bounding box center [359, 22] width 21 height 6
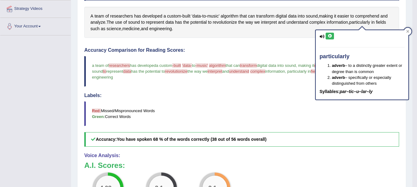
click at [328, 34] on button at bounding box center [329, 36] width 8 height 7
click at [244, 43] on div "Instructions: Look at the text below. In 40 seconds, you must read this text al…" at bounding box center [242, 122] width 318 height 291
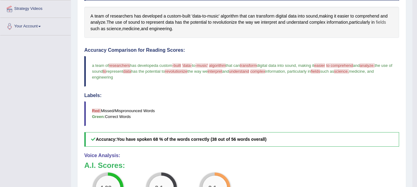
click at [380, 22] on span "fields" at bounding box center [381, 22] width 10 height 6
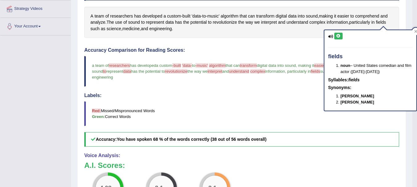
click at [340, 34] on icon at bounding box center [338, 36] width 5 height 4
click at [310, 44] on div "Created with Highcharts 7.1.2 Great Too slow Too fast Time Speech pace meter: 0…" at bounding box center [321, 44] width 160 height 0
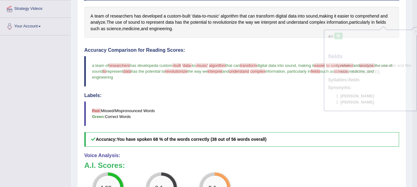
click at [310, 44] on div "Created with Highcharts 7.1.2 Great Too slow Too fast Time Speech pace meter: 0…" at bounding box center [321, 44] width 160 height 0
click at [111, 30] on span "science" at bounding box center [113, 29] width 14 height 6
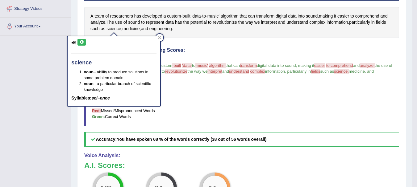
click at [81, 42] on icon at bounding box center [81, 42] width 5 height 4
click at [161, 36] on icon at bounding box center [159, 37] width 3 height 3
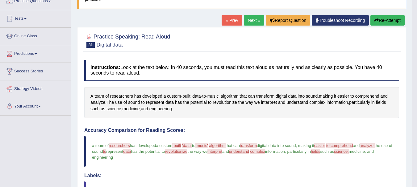
scroll to position [49, 0]
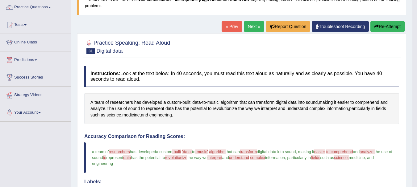
click at [380, 24] on button "Re-Attempt" at bounding box center [387, 26] width 34 height 10
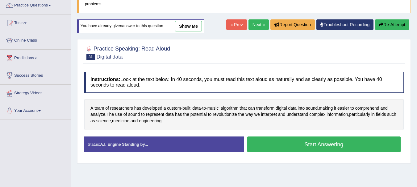
click at [290, 142] on button "Start Answering" at bounding box center [324, 145] width 154 height 16
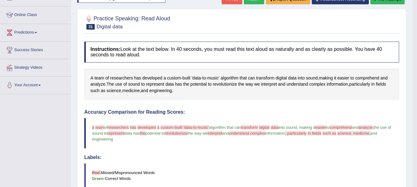
scroll to position [76, 0]
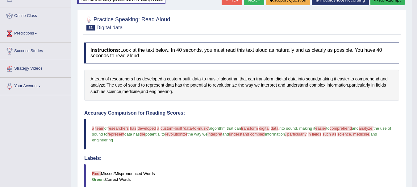
click at [249, 0] on link "Next »" at bounding box center [254, 0] width 20 height 10
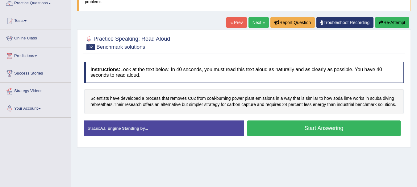
scroll to position [62, 0]
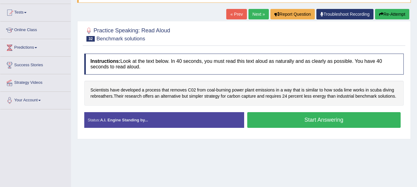
click at [308, 120] on button "Start Answering" at bounding box center [324, 120] width 154 height 16
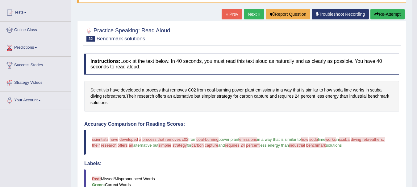
click at [102, 90] on span "Scientists" at bounding box center [99, 90] width 19 height 6
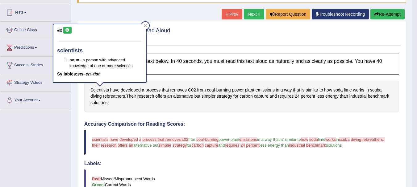
click at [67, 28] on icon at bounding box center [67, 30] width 5 height 4
click at [145, 25] on icon at bounding box center [145, 25] width 3 height 3
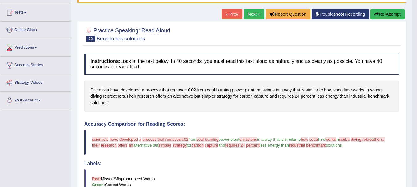
click at [112, 105] on div "Scientists have developed a process that removes C02 from coal - burning power …" at bounding box center [241, 96] width 315 height 31
click at [96, 90] on span "Scientists" at bounding box center [99, 90] width 19 height 6
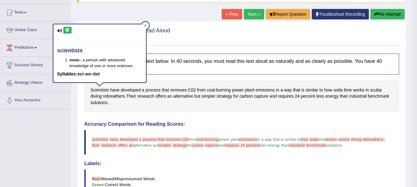
click at [69, 31] on icon at bounding box center [67, 30] width 5 height 4
drag, startPoint x: 151, startPoint y: 28, endPoint x: 145, endPoint y: 26, distance: 7.2
click at [145, 26] on body "Toggle navigation Home Practice Questions Speaking Practice Read Aloud Repeat S…" at bounding box center [208, 31] width 417 height 187
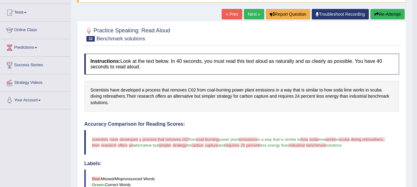
click at [145, 26] on div at bounding box center [241, 34] width 315 height 19
click at [134, 89] on span "developed" at bounding box center [131, 90] width 20 height 6
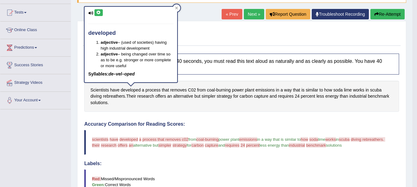
click at [97, 12] on icon at bounding box center [98, 13] width 5 height 4
click at [178, 9] on icon at bounding box center [176, 7] width 3 height 3
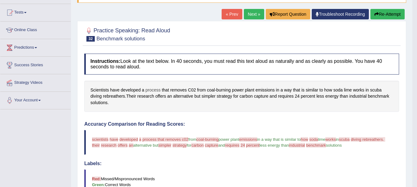
click at [151, 92] on span "process" at bounding box center [152, 90] width 15 height 6
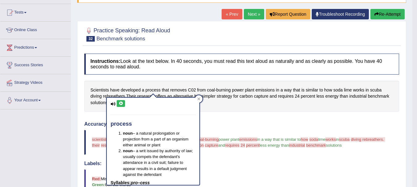
click at [121, 101] on button at bounding box center [121, 103] width 8 height 7
click at [198, 98] on icon at bounding box center [198, 99] width 3 height 3
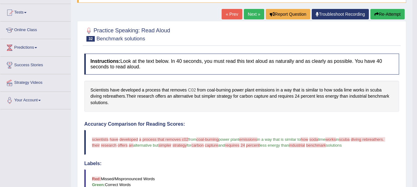
click at [190, 90] on span "C02" at bounding box center [192, 90] width 8 height 6
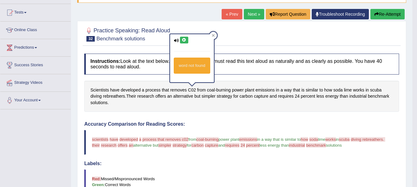
click at [183, 38] on button at bounding box center [184, 40] width 8 height 7
click at [175, 90] on span "removes" at bounding box center [178, 90] width 17 height 6
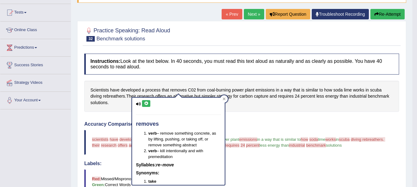
click at [146, 104] on icon at bounding box center [146, 104] width 5 height 4
click at [222, 98] on div at bounding box center [223, 98] width 7 height 7
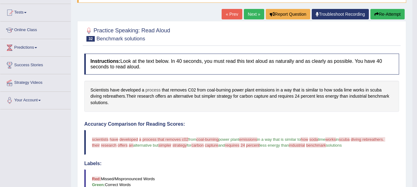
click at [148, 91] on span "process" at bounding box center [152, 90] width 15 height 6
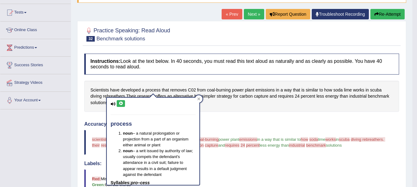
click at [121, 104] on icon at bounding box center [120, 104] width 5 height 4
click at [237, 106] on div "Scientists have developed a process that removes C02 from coal - burning power …" at bounding box center [241, 96] width 315 height 31
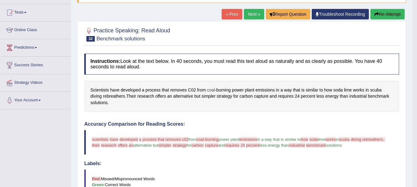
click at [211, 91] on span "coal" at bounding box center [211, 90] width 8 height 6
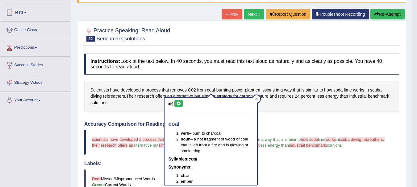
click at [178, 103] on icon at bounding box center [178, 104] width 5 height 4
click at [257, 99] on icon at bounding box center [256, 98] width 3 height 3
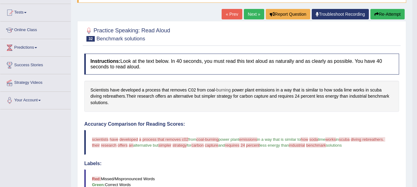
click at [225, 93] on span "burning" at bounding box center [223, 90] width 14 height 6
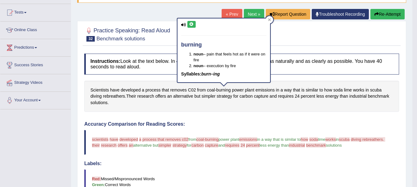
click at [192, 23] on icon at bounding box center [191, 25] width 5 height 4
click at [272, 21] on div at bounding box center [269, 19] width 7 height 7
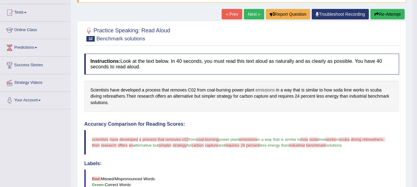
click at [260, 91] on span "emissions" at bounding box center [264, 90] width 19 height 6
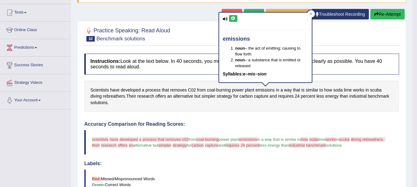
click at [232, 18] on icon at bounding box center [233, 19] width 5 height 4
click at [313, 14] on div at bounding box center [310, 13] width 7 height 7
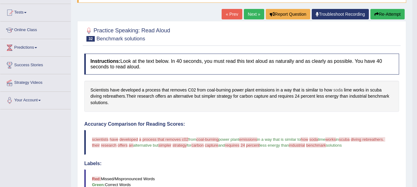
click at [336, 90] on span "soda" at bounding box center [337, 90] width 9 height 6
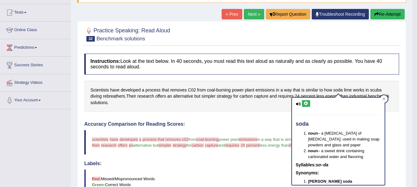
click at [306, 103] on icon at bounding box center [305, 104] width 5 height 4
click at [384, 95] on div at bounding box center [383, 98] width 7 height 7
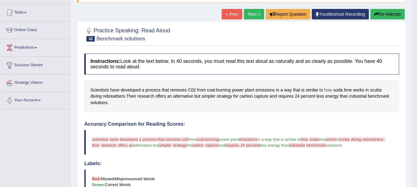
click at [325, 92] on span "how" at bounding box center [328, 90] width 8 height 6
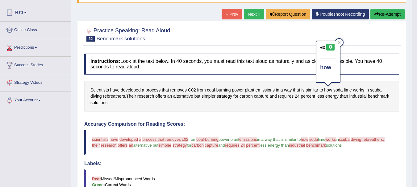
click at [331, 46] on icon at bounding box center [330, 47] width 5 height 4
drag, startPoint x: 331, startPoint y: 46, endPoint x: 338, endPoint y: 44, distance: 7.4
click at [338, 44] on div "how –" at bounding box center [327, 62] width 25 height 42
click at [338, 44] on icon at bounding box center [338, 42] width 3 height 3
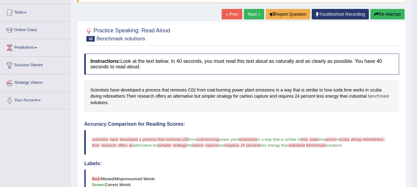
click at [375, 97] on span "benchmark" at bounding box center [378, 96] width 21 height 6
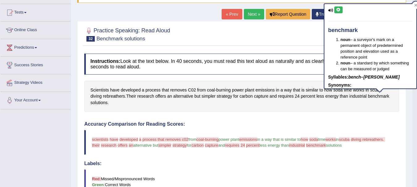
click at [338, 10] on icon at bounding box center [338, 10] width 5 height 4
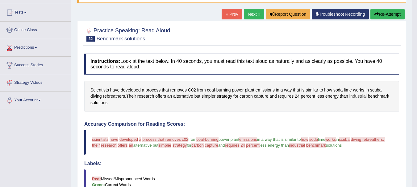
click at [361, 97] on span "industrial" at bounding box center [357, 96] width 17 height 6
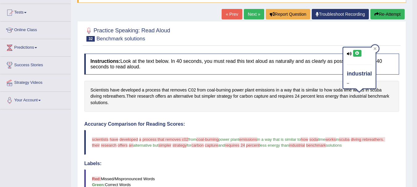
click at [357, 52] on icon at bounding box center [357, 54] width 5 height 4
click at [243, 108] on div "Scientists have developed a process that removes C02 from coal - burning power …" at bounding box center [241, 96] width 315 height 31
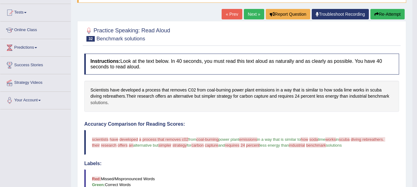
click at [100, 102] on span "solutions" at bounding box center [98, 103] width 17 height 6
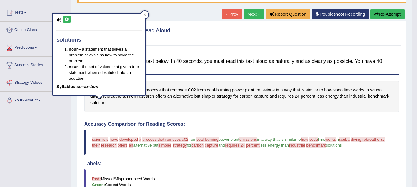
click at [68, 19] on icon at bounding box center [66, 20] width 5 height 4
click at [143, 11] on div at bounding box center [144, 14] width 7 height 7
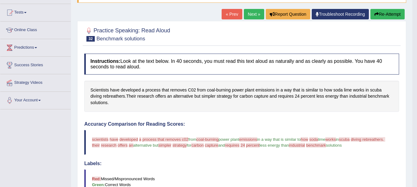
click at [387, 12] on button "Re-Attempt" at bounding box center [387, 14] width 34 height 10
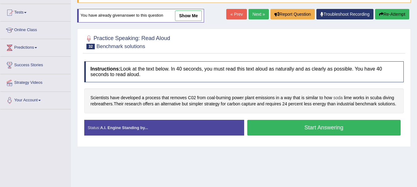
click at [339, 98] on span "soda" at bounding box center [337, 98] width 9 height 6
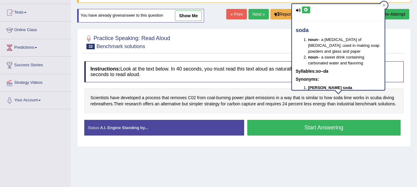
click at [306, 10] on icon at bounding box center [305, 10] width 5 height 4
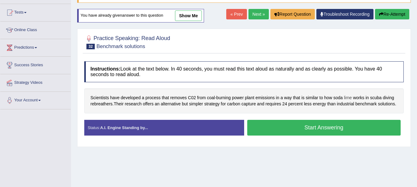
click at [346, 99] on span "lime" at bounding box center [348, 98] width 8 height 6
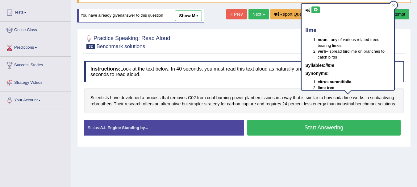
click at [315, 10] on icon at bounding box center [315, 10] width 5 height 4
click at [259, 50] on div at bounding box center [243, 41] width 319 height 19
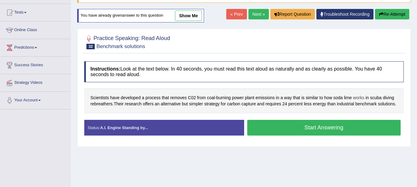
click at [359, 97] on span "works" at bounding box center [358, 98] width 11 height 6
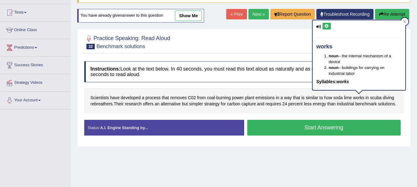
click at [328, 25] on icon at bounding box center [326, 26] width 5 height 4
click at [305, 101] on span "less" at bounding box center [308, 104] width 8 height 6
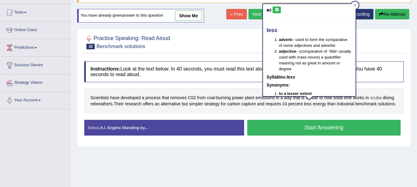
click at [378, 96] on span "scuba" at bounding box center [375, 98] width 11 height 6
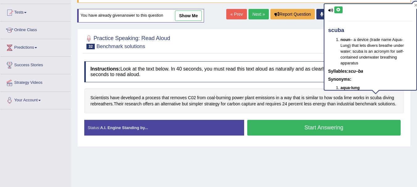
click at [338, 6] on button at bounding box center [338, 9] width 8 height 7
click at [344, 104] on span "industrial" at bounding box center [344, 104] width 17 height 6
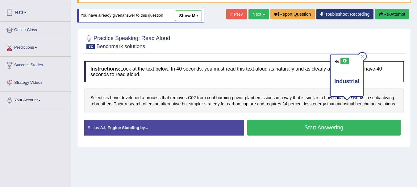
click at [345, 59] on icon at bounding box center [344, 61] width 5 height 4
click at [178, 114] on div "Instructions: Look at the text below. In 40 seconds, you must read this text al…" at bounding box center [244, 100] width 322 height 85
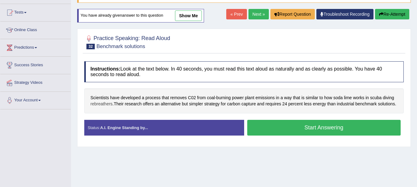
click at [97, 105] on span "rebreathers" at bounding box center [101, 104] width 22 height 6
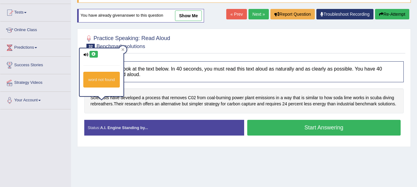
click at [94, 53] on icon at bounding box center [93, 54] width 5 height 4
click at [122, 51] on icon at bounding box center [123, 49] width 3 height 3
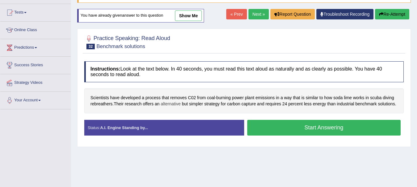
click at [175, 105] on span "alternative" at bounding box center [171, 104] width 20 height 6
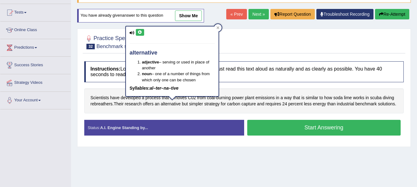
click at [139, 33] on icon at bounding box center [140, 33] width 5 height 4
click at [216, 27] on div at bounding box center [217, 27] width 7 height 7
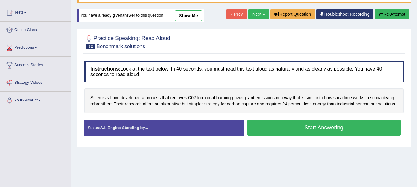
click at [210, 103] on span "strategy" at bounding box center [211, 104] width 15 height 6
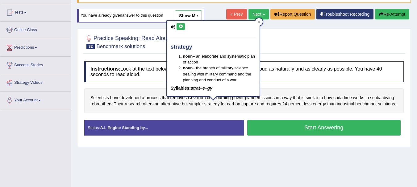
click at [181, 25] on icon at bounding box center [180, 27] width 5 height 4
click at [259, 21] on icon at bounding box center [258, 21] width 3 height 3
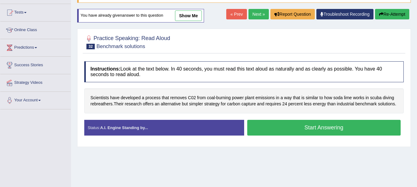
click at [317, 122] on button "Start Answering" at bounding box center [324, 128] width 154 height 16
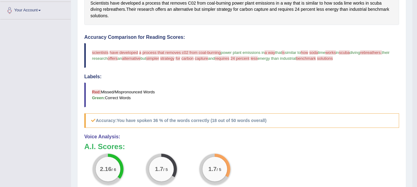
scroll to position [150, 0]
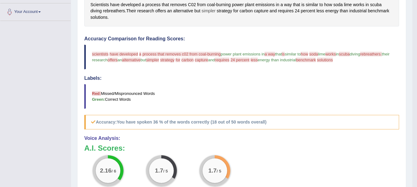
click at [207, 13] on span "simpler" at bounding box center [208, 11] width 14 height 6
click at [210, 10] on span "simpler" at bounding box center [208, 11] width 14 height 6
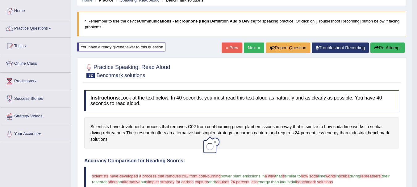
scroll to position [27, 0]
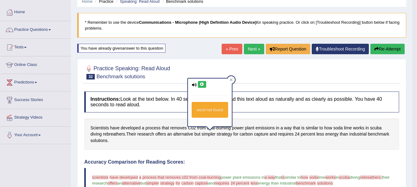
click at [249, 48] on link "Next »" at bounding box center [254, 49] width 20 height 10
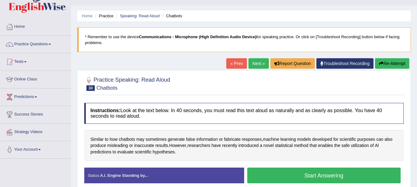
scroll to position [25, 0]
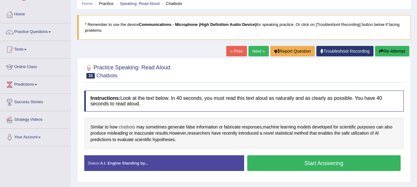
click at [126, 127] on span "chatbots" at bounding box center [127, 127] width 16 height 6
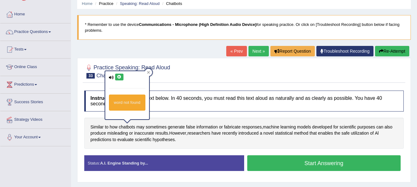
click at [121, 78] on icon at bounding box center [119, 77] width 5 height 4
click at [232, 126] on span "fabricate" at bounding box center [232, 127] width 17 height 6
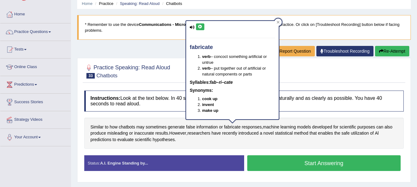
click at [199, 25] on icon at bounding box center [200, 27] width 5 height 4
click at [166, 37] on blockquote "* Remember to use the device Communications - Microphone (High Definition Audio…" at bounding box center [243, 27] width 333 height 25
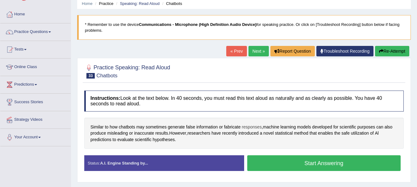
click at [255, 127] on span "responses" at bounding box center [251, 127] width 20 height 6
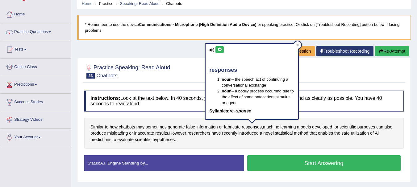
click at [220, 48] on icon at bounding box center [219, 50] width 5 height 4
click at [175, 44] on div "Home Practice Speaking: Read Aloud Chatbots * Remember to use the device Commun…" at bounding box center [244, 129] width 346 height 308
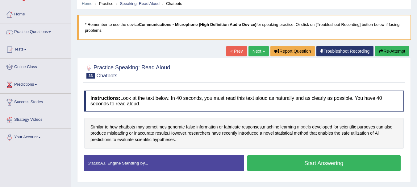
click at [309, 125] on span "models" at bounding box center [304, 127] width 14 height 6
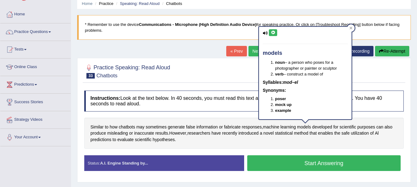
click at [272, 33] on icon at bounding box center [272, 33] width 5 height 4
click at [221, 29] on blockquote "* Remember to use the device Communications - Microphone (High Definition Audio…" at bounding box center [243, 27] width 333 height 25
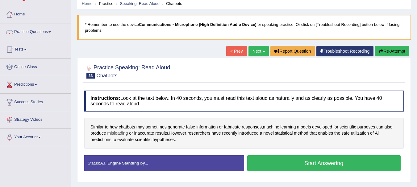
click at [115, 133] on span "misleading" at bounding box center [117, 133] width 21 height 6
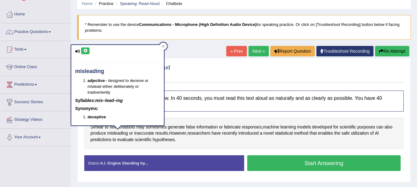
click at [85, 52] on icon at bounding box center [85, 51] width 5 height 4
click at [164, 43] on div at bounding box center [162, 46] width 7 height 7
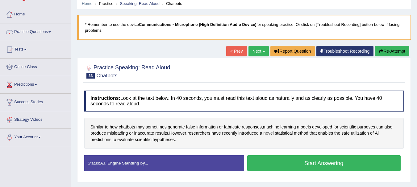
click at [270, 134] on span "novel" at bounding box center [268, 133] width 10 height 6
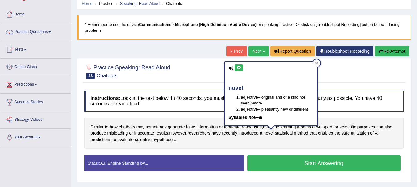
click at [240, 68] on icon at bounding box center [238, 68] width 5 height 4
click at [312, 62] on div "novel adjective – original and of a kind not seen before adjective – pleasantly…" at bounding box center [271, 94] width 93 height 64
click at [321, 62] on div at bounding box center [243, 71] width 319 height 19
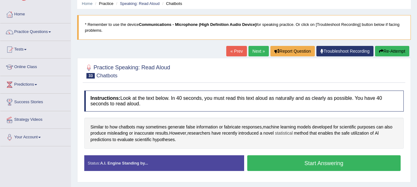
click at [289, 135] on span "statistical" at bounding box center [284, 133] width 18 height 6
click at [289, 135] on body "Toggle navigation Home Practice Questions Speaking Practice Read Aloud Repeat S…" at bounding box center [208, 68] width 417 height 187
click at [285, 134] on span "statistical" at bounding box center [284, 133] width 18 height 6
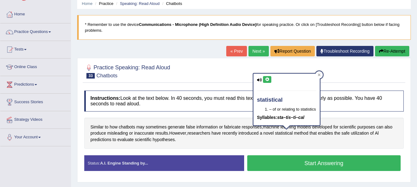
click at [267, 78] on icon at bounding box center [267, 80] width 5 height 4
click at [318, 72] on div at bounding box center [318, 74] width 7 height 7
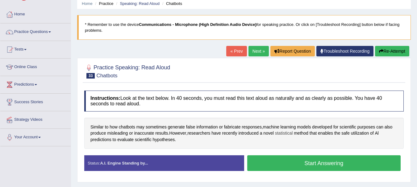
click at [287, 131] on span "statistical" at bounding box center [284, 133] width 18 height 6
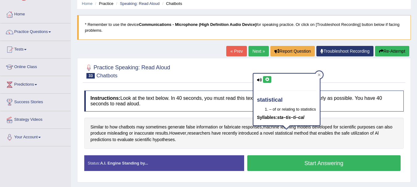
click at [268, 79] on icon at bounding box center [267, 80] width 5 height 4
click at [268, 78] on icon at bounding box center [267, 80] width 5 height 4
click at [319, 74] on icon at bounding box center [318, 74] width 3 height 3
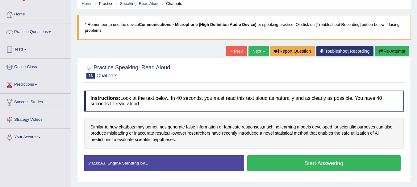
click at [266, 166] on button "Start Answering" at bounding box center [324, 163] width 154 height 16
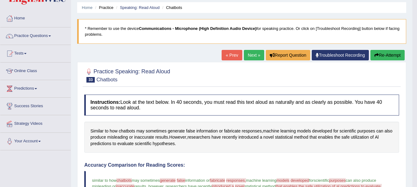
scroll to position [12, 0]
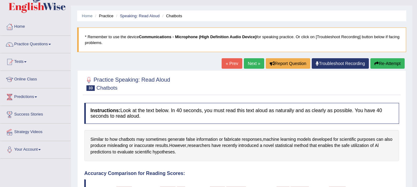
click at [381, 61] on button "Re-Attempt" at bounding box center [387, 63] width 34 height 10
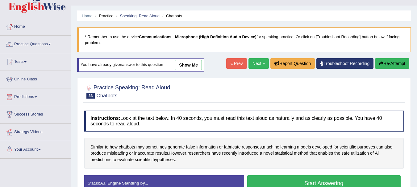
click at [323, 181] on button "Start Answering" at bounding box center [324, 183] width 154 height 16
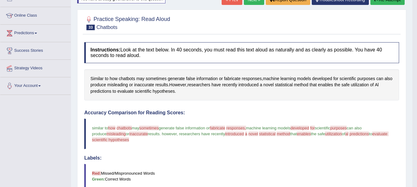
scroll to position [74, 0]
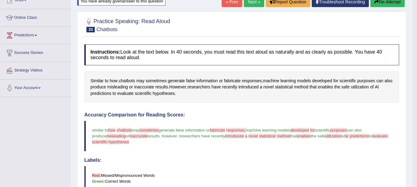
click at [392, 0] on button "Re-Attempt" at bounding box center [387, 2] width 34 height 10
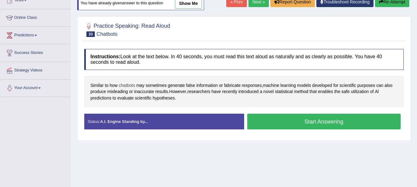
click at [128, 85] on span "chatbots" at bounding box center [127, 85] width 16 height 6
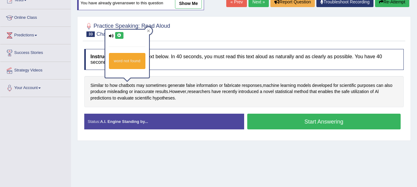
click at [119, 34] on icon at bounding box center [119, 36] width 5 height 4
click at [150, 30] on div at bounding box center [148, 30] width 7 height 7
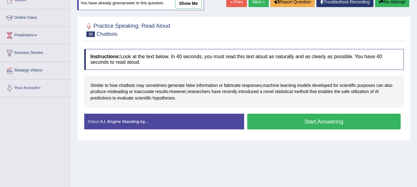
click at [274, 128] on button "Start Answering" at bounding box center [324, 122] width 154 height 16
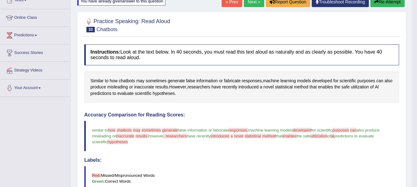
click at [273, 128] on span "machine learning models" at bounding box center [270, 130] width 45 height 5
click at [155, 81] on span "sometimes" at bounding box center [156, 81] width 21 height 6
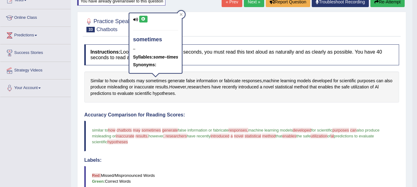
click at [142, 19] on icon at bounding box center [143, 19] width 5 height 4
click at [181, 14] on icon at bounding box center [180, 14] width 3 height 3
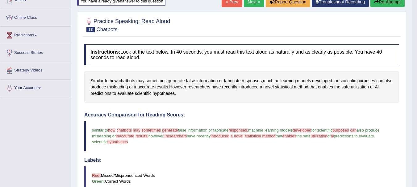
click at [174, 81] on span "generate" at bounding box center [176, 81] width 17 height 6
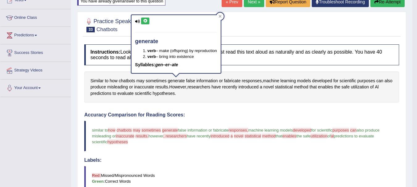
click at [146, 20] on icon at bounding box center [145, 21] width 5 height 4
click at [379, 2] on button "Re-Attempt" at bounding box center [387, 2] width 34 height 10
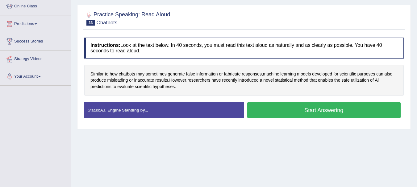
click at [290, 109] on div "Instructions: Look at the text below. In 40 seconds, you must read this text al…" at bounding box center [244, 81] width 322 height 92
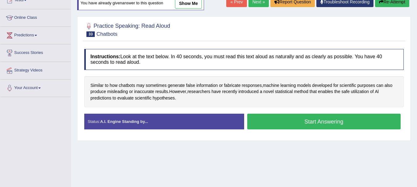
click at [291, 117] on button "Start Answering" at bounding box center [324, 122] width 154 height 16
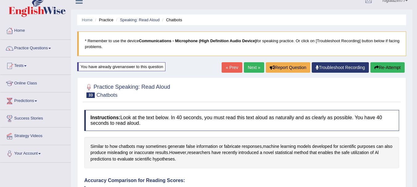
scroll to position [0, 0]
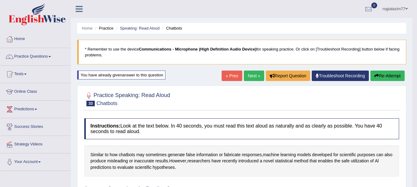
click at [249, 75] on link "Next »" at bounding box center [254, 76] width 20 height 10
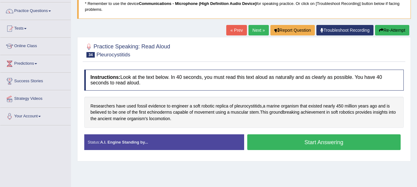
scroll to position [49, 0]
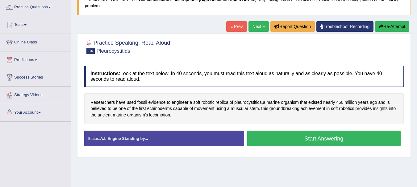
click at [315, 138] on button "Start Answering" at bounding box center [324, 139] width 154 height 16
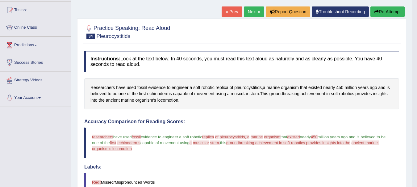
scroll to position [62, 0]
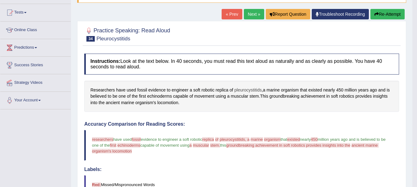
click at [249, 91] on span "pleurocystitids" at bounding box center [247, 90] width 27 height 6
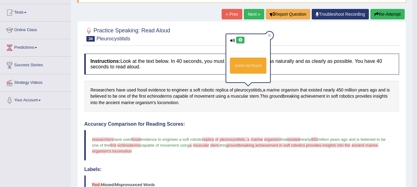
click at [240, 38] on button at bounding box center [240, 40] width 8 height 7
click at [274, 88] on span "marine" at bounding box center [272, 90] width 13 height 6
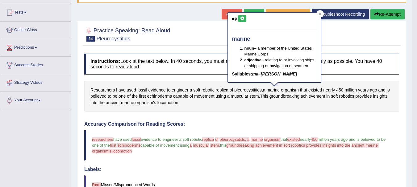
click at [241, 17] on icon at bounding box center [242, 19] width 5 height 4
click at [320, 15] on icon at bounding box center [319, 13] width 3 height 3
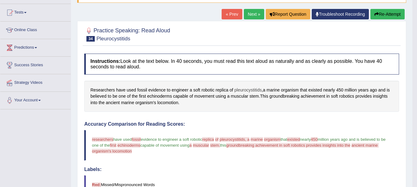
click at [254, 89] on span "pleurocystitids" at bounding box center [247, 90] width 27 height 6
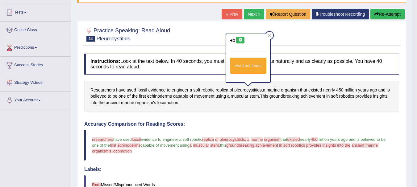
click at [241, 40] on icon at bounding box center [240, 40] width 5 height 4
click at [241, 41] on icon at bounding box center [240, 40] width 5 height 4
click at [242, 39] on icon at bounding box center [240, 40] width 5 height 4
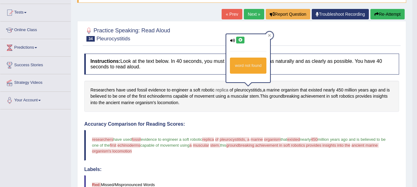
click at [221, 90] on span "replica" at bounding box center [222, 90] width 13 height 6
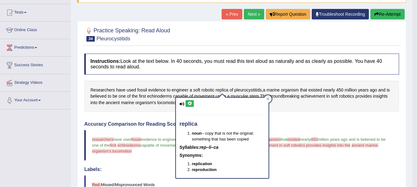
click at [193, 103] on button at bounding box center [189, 103] width 8 height 7
click at [191, 103] on icon at bounding box center [189, 104] width 5 height 4
click at [206, 93] on span "robotic" at bounding box center [207, 90] width 13 height 6
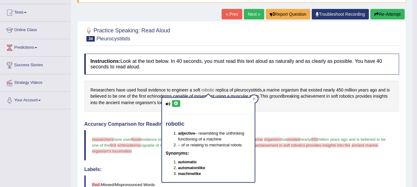
click at [206, 91] on span "robotic" at bounding box center [207, 90] width 13 height 6
click at [174, 104] on icon at bounding box center [176, 104] width 5 height 4
click at [183, 72] on h4 "Instructions: Look at the text below. In 40 seconds, you must read this text al…" at bounding box center [241, 64] width 315 height 21
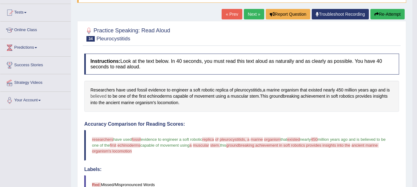
click at [97, 97] on span "believed" at bounding box center [98, 96] width 16 height 6
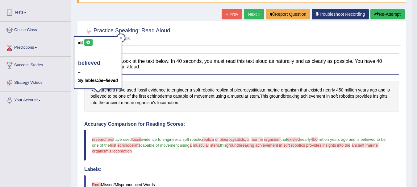
click at [87, 43] on icon at bounding box center [88, 43] width 5 height 4
click at [122, 36] on icon at bounding box center [120, 37] width 3 height 3
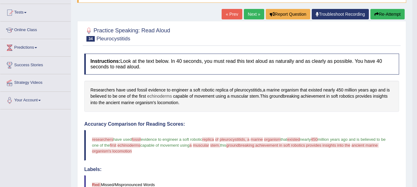
click at [152, 96] on span "echinoderms" at bounding box center [159, 96] width 25 height 6
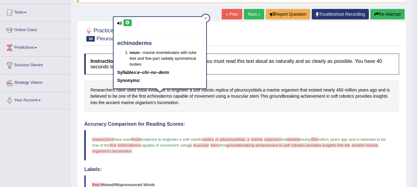
click at [129, 21] on icon at bounding box center [127, 23] width 5 height 4
click at [207, 15] on div at bounding box center [205, 17] width 7 height 7
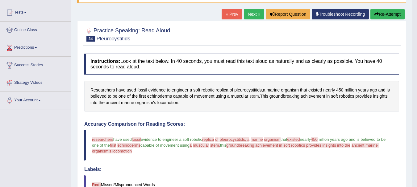
click at [254, 96] on span "stem" at bounding box center [253, 96] width 9 height 6
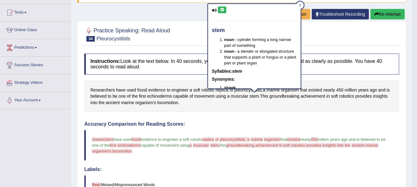
click at [221, 10] on icon at bounding box center [222, 10] width 5 height 4
click at [235, 97] on span "muscular" at bounding box center [240, 96] width 18 height 6
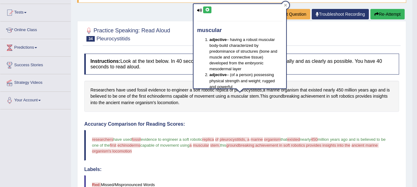
click at [205, 9] on icon at bounding box center [207, 10] width 5 height 4
click at [177, 37] on div at bounding box center [241, 34] width 315 height 19
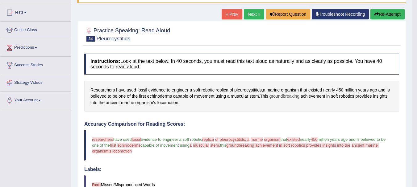
drag, startPoint x: 289, startPoint y: 99, endPoint x: 289, endPoint y: 95, distance: 3.7
click at [289, 95] on span "groundbreaking" at bounding box center [284, 96] width 30 height 6
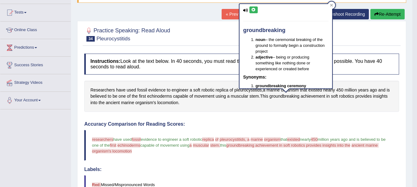
click at [253, 8] on icon at bounding box center [253, 10] width 5 height 4
click at [313, 96] on span "achievement" at bounding box center [312, 96] width 24 height 6
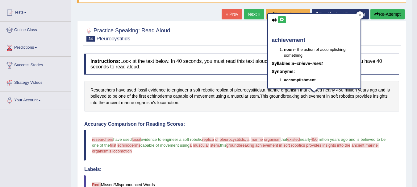
click at [282, 20] on icon at bounding box center [281, 20] width 5 height 4
click at [222, 47] on div "Practice Speaking: Read Aloud 34 Pleurocystitids Instructions: Look at the text…" at bounding box center [241, 183] width 329 height 324
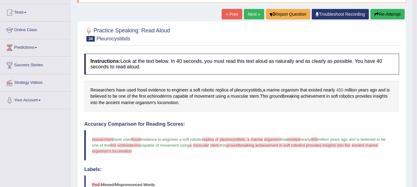
click at [342, 89] on span "450" at bounding box center [339, 90] width 7 height 6
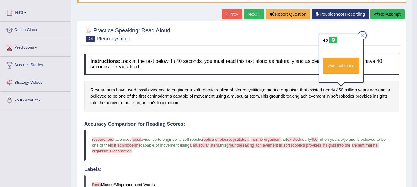
click at [333, 41] on icon at bounding box center [333, 40] width 5 height 4
click at [354, 89] on span "million" at bounding box center [350, 90] width 12 height 6
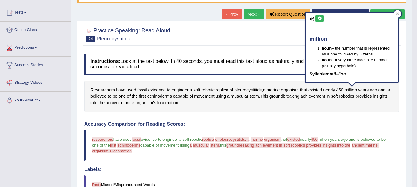
click at [320, 18] on icon at bounding box center [319, 19] width 5 height 4
click at [236, 47] on div "Practice Speaking: Read Aloud 34 Pleurocystitids Instructions: Look at the text…" at bounding box center [241, 183] width 329 height 324
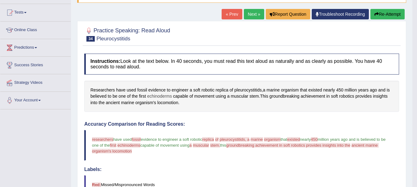
click at [154, 94] on span "echinoderms" at bounding box center [159, 96] width 25 height 6
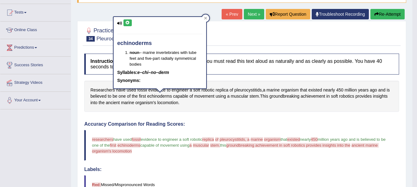
click at [130, 22] on button at bounding box center [127, 22] width 8 height 7
click at [206, 17] on icon at bounding box center [205, 18] width 3 height 3
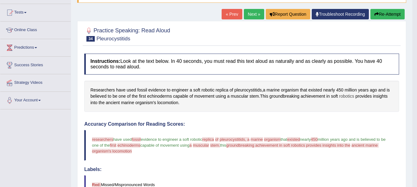
click at [349, 98] on span "robotics" at bounding box center [346, 96] width 15 height 6
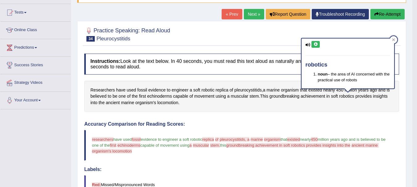
click at [316, 43] on icon at bounding box center [315, 45] width 5 height 4
click at [363, 93] on div "robotics noun – the area of AI concerned with the practical use of robots" at bounding box center [348, 65] width 94 height 55
click at [361, 96] on span "provides" at bounding box center [363, 96] width 16 height 6
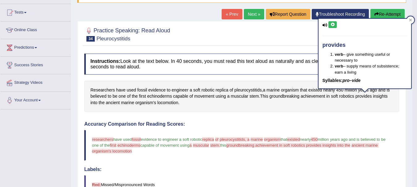
click at [332, 25] on icon at bounding box center [332, 25] width 5 height 4
click at [282, 54] on h4 "Instructions: Look at the text below. In 40 seconds, you must read this text al…" at bounding box center [241, 64] width 315 height 21
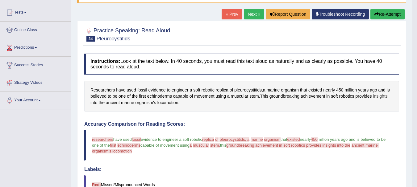
click at [381, 97] on span "insights" at bounding box center [380, 96] width 14 height 6
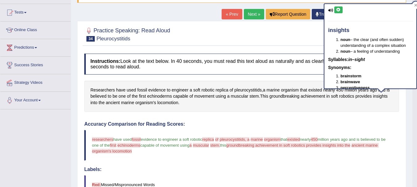
click at [339, 12] on button at bounding box center [338, 9] width 8 height 7
click at [112, 103] on span "ancient" at bounding box center [113, 103] width 14 height 6
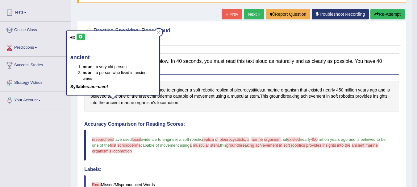
drag, startPoint x: 85, startPoint y: 51, endPoint x: 85, endPoint y: 43, distance: 8.0
click at [85, 43] on div "ancient noun – a very old person noun – a person who lived in ancient times Syl…" at bounding box center [113, 63] width 93 height 64
click at [81, 37] on icon at bounding box center [80, 37] width 5 height 4
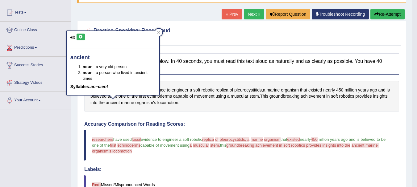
click at [81, 37] on icon at bounding box center [80, 37] width 5 height 4
click at [127, 104] on span "marine" at bounding box center [127, 103] width 13 height 6
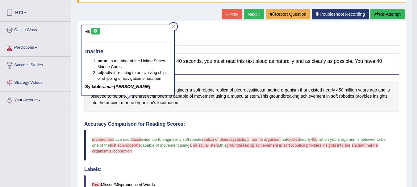
click at [97, 30] on icon at bounding box center [95, 31] width 5 height 4
click at [174, 26] on icon at bounding box center [173, 26] width 3 height 3
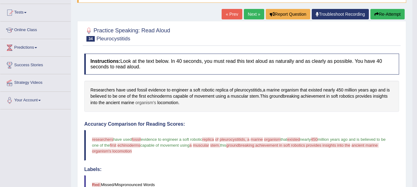
click at [145, 104] on span "organism's" at bounding box center [145, 103] width 21 height 6
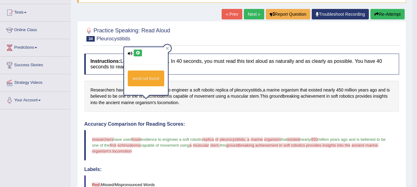
click at [138, 52] on icon at bounding box center [137, 53] width 5 height 4
click at [137, 54] on icon at bounding box center [137, 53] width 5 height 4
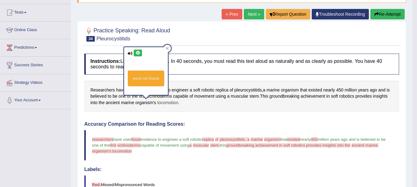
click at [169, 102] on span "locomotion" at bounding box center [167, 103] width 21 height 6
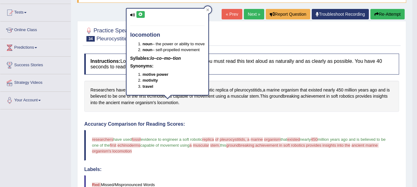
click at [142, 13] on icon at bounding box center [140, 15] width 5 height 4
click at [385, 13] on button "Re-Attempt" at bounding box center [387, 14] width 34 height 10
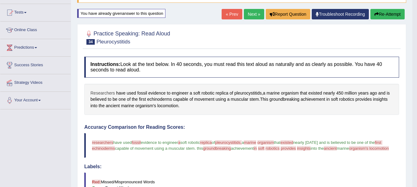
click at [107, 94] on span "Researchers" at bounding box center [102, 93] width 24 height 6
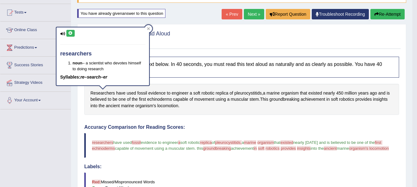
click at [69, 32] on icon at bounding box center [70, 33] width 5 height 4
click at [70, 33] on icon at bounding box center [70, 33] width 5 height 4
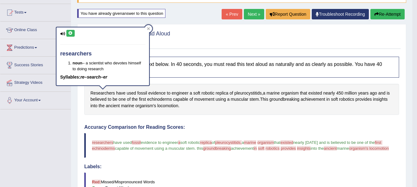
click at [70, 33] on icon at bounding box center [70, 33] width 5 height 4
click at [149, 29] on icon at bounding box center [148, 28] width 3 height 3
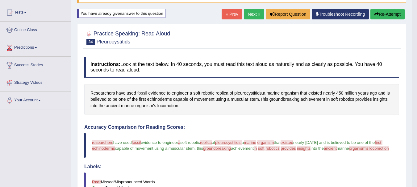
click at [141, 92] on span "fossil" at bounding box center [142, 93] width 10 height 6
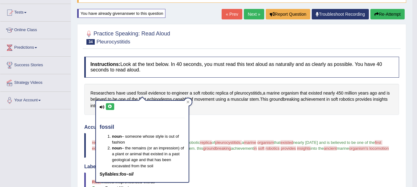
click at [111, 106] on icon at bounding box center [110, 107] width 5 height 4
click at [188, 101] on icon at bounding box center [187, 102] width 3 height 3
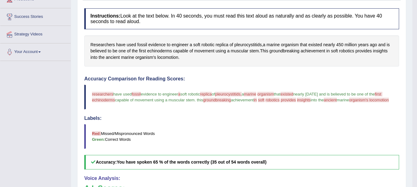
scroll to position [111, 0]
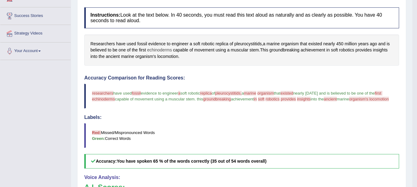
click at [161, 49] on span "echinoderms" at bounding box center [159, 50] width 25 height 6
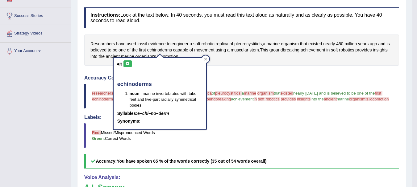
click at [128, 62] on icon at bounding box center [127, 64] width 5 height 4
click at [205, 60] on icon at bounding box center [205, 59] width 3 height 3
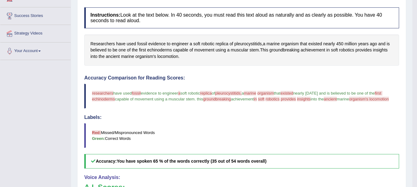
click at [231, 98] on span "groundbreaking" at bounding box center [217, 99] width 28 height 5
click at [244, 46] on span "pleurocystitids" at bounding box center [247, 44] width 27 height 6
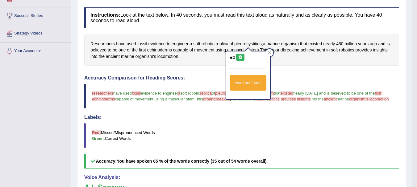
click at [241, 57] on icon at bounding box center [240, 58] width 5 height 4
click at [286, 66] on div "Researchers have used fossil evidence to engineer a soft robotic replica of ple…" at bounding box center [241, 50] width 315 height 31
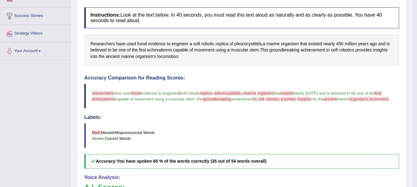
click at [336, 101] on span "ancient" at bounding box center [330, 99] width 13 height 5
click at [116, 56] on span "ancient" at bounding box center [113, 56] width 14 height 6
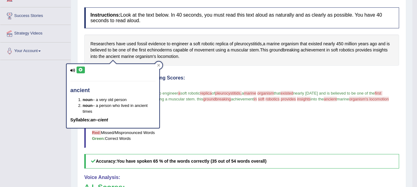
click at [78, 69] on icon at bounding box center [80, 70] width 5 height 4
click at [81, 70] on icon at bounding box center [80, 70] width 5 height 4
click at [161, 66] on div at bounding box center [158, 65] width 7 height 7
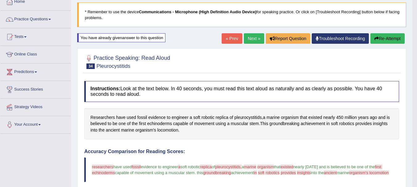
scroll to position [37, 0]
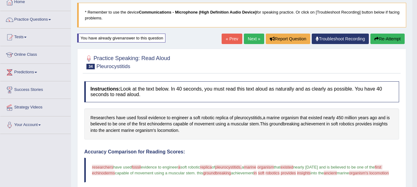
click at [380, 37] on button "Re-Attempt" at bounding box center [387, 39] width 34 height 10
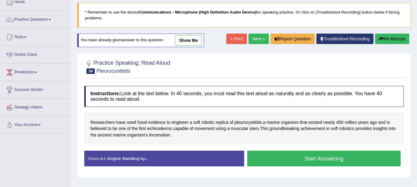
click at [307, 158] on button "Start Answering" at bounding box center [324, 159] width 154 height 16
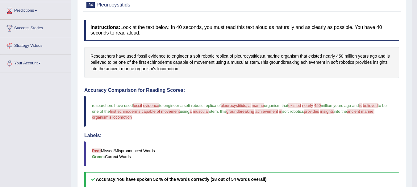
scroll to position [111, 0]
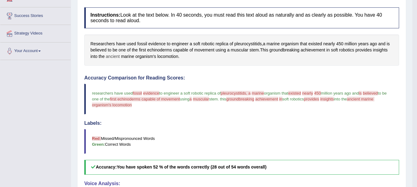
click at [114, 57] on span "ancient" at bounding box center [113, 56] width 14 height 6
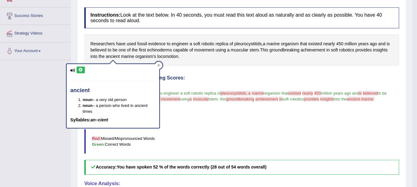
click at [81, 68] on icon at bounding box center [80, 70] width 5 height 4
click at [160, 65] on div at bounding box center [158, 65] width 7 height 7
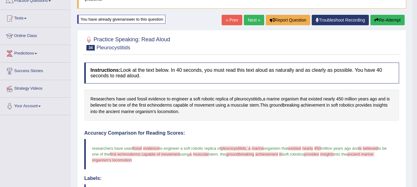
scroll to position [49, 0]
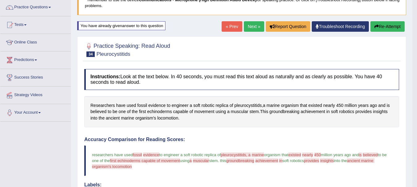
click at [391, 27] on button "Re-Attempt" at bounding box center [387, 26] width 34 height 10
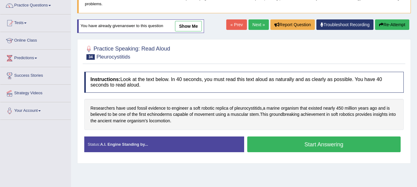
scroll to position [51, 0]
click at [309, 144] on button "Start Answering" at bounding box center [324, 145] width 154 height 16
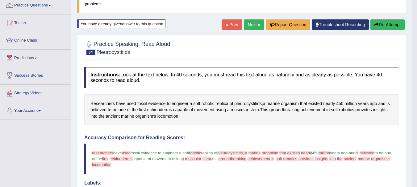
click at [247, 22] on link "Next »" at bounding box center [254, 24] width 20 height 10
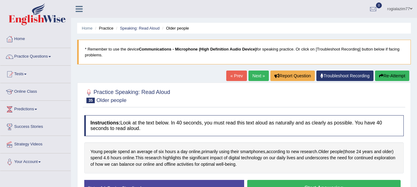
click at [234, 74] on link "« Prev" at bounding box center [236, 76] width 20 height 10
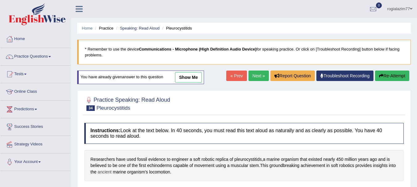
click at [103, 173] on span "ancient" at bounding box center [104, 172] width 14 height 6
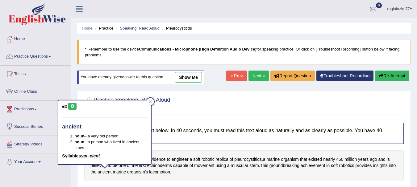
click at [73, 106] on icon at bounding box center [72, 107] width 5 height 4
click at [153, 100] on div at bounding box center [149, 101] width 7 height 7
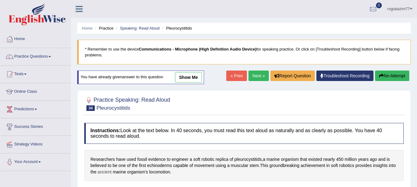
click at [102, 170] on span "ancient" at bounding box center [104, 172] width 14 height 6
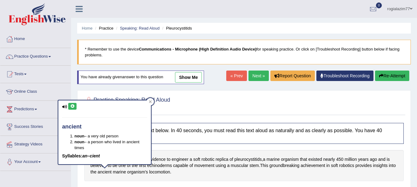
click at [72, 110] on button at bounding box center [72, 106] width 8 height 7
click at [150, 99] on div at bounding box center [149, 101] width 7 height 7
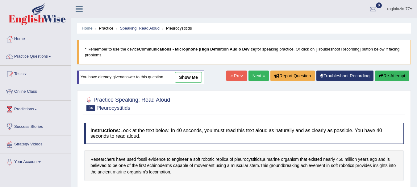
click at [115, 171] on span "marine" at bounding box center [119, 172] width 13 height 6
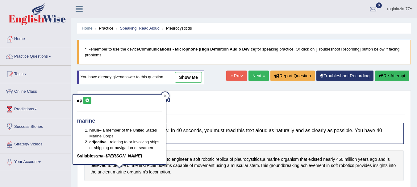
click at [87, 97] on button at bounding box center [87, 100] width 8 height 7
click at [166, 97] on icon at bounding box center [165, 96] width 3 height 3
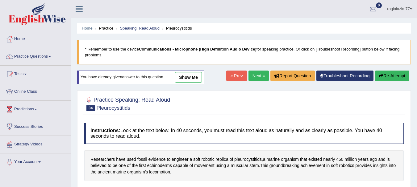
click at [389, 75] on button "Re-Attempt" at bounding box center [392, 76] width 34 height 10
click at [416, 185] on div "Home Practice Speaking: Read Aloud Pleurocystitids * Remember to use the device…" at bounding box center [244, 154] width 346 height 308
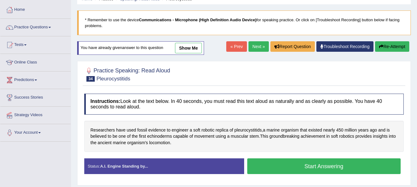
scroll to position [37, 0]
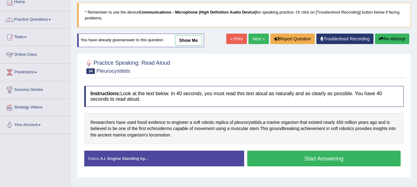
click at [336, 157] on button "Start Answering" at bounding box center [324, 159] width 154 height 16
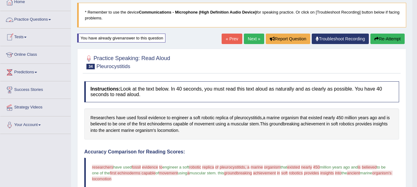
click at [51, 20] on span at bounding box center [49, 19] width 2 height 1
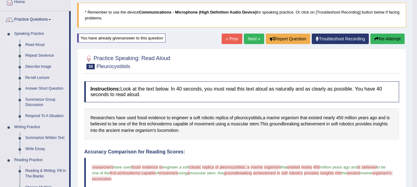
click at [37, 43] on link "Read Aloud" at bounding box center [46, 44] width 47 height 11
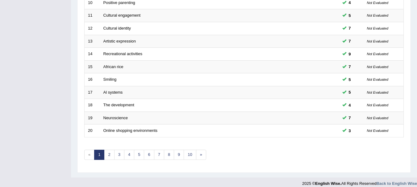
scroll to position [221, 0]
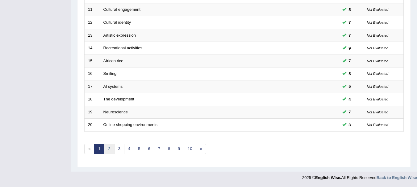
click at [111, 148] on link "2" at bounding box center [109, 149] width 10 height 10
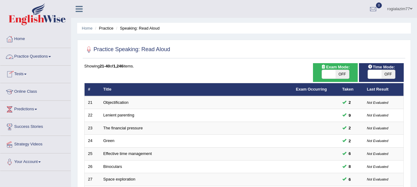
click at [51, 57] on span at bounding box center [49, 56] width 2 height 1
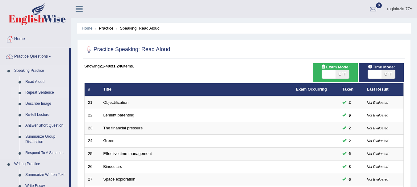
click at [42, 92] on link "Repeat Sentence" at bounding box center [46, 92] width 47 height 11
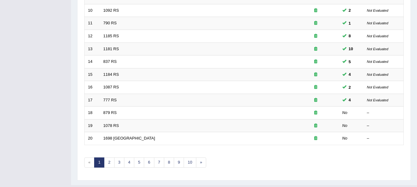
scroll to position [221, 0]
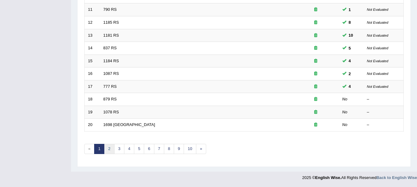
click at [109, 146] on link "2" at bounding box center [109, 149] width 10 height 10
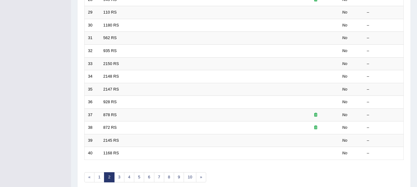
scroll to position [221, 0]
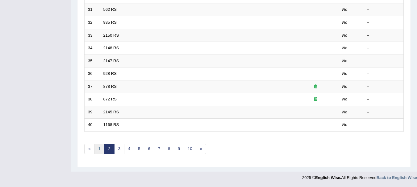
click at [99, 149] on link "1" at bounding box center [99, 149] width 10 height 10
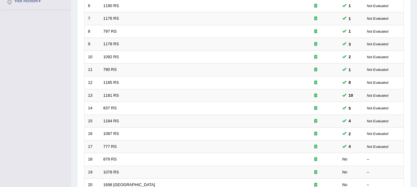
scroll to position [173, 0]
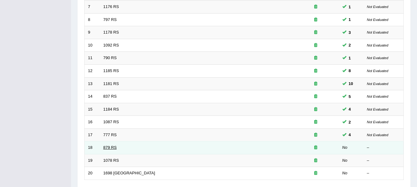
click at [107, 145] on link "879 RS" at bounding box center [109, 147] width 13 height 5
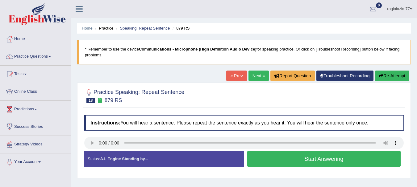
click at [293, 156] on button "Start Answering" at bounding box center [324, 159] width 154 height 16
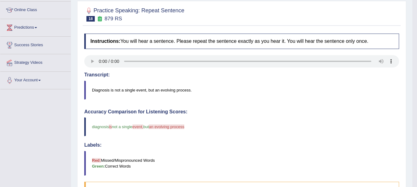
scroll to position [74, 0]
